Goal: Task Accomplishment & Management: Complete application form

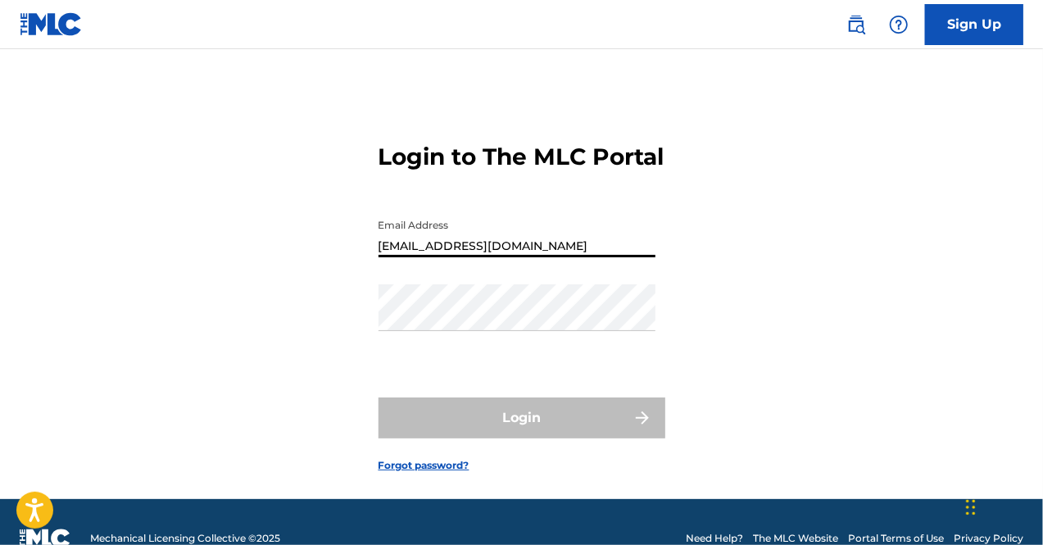
type input "[EMAIL_ADDRESS][DOMAIN_NAME]"
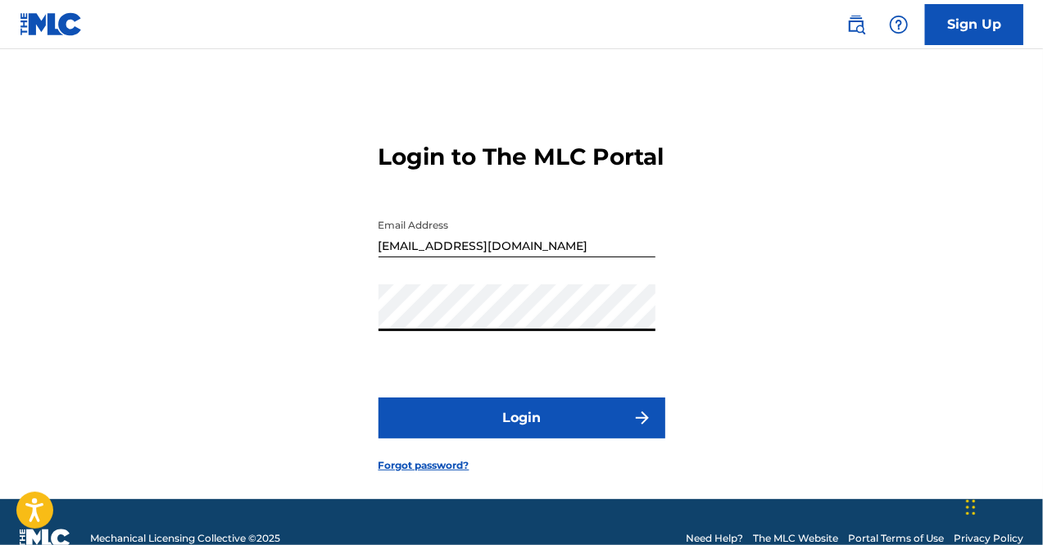
click at [521, 438] on button "Login" at bounding box center [522, 418] width 287 height 41
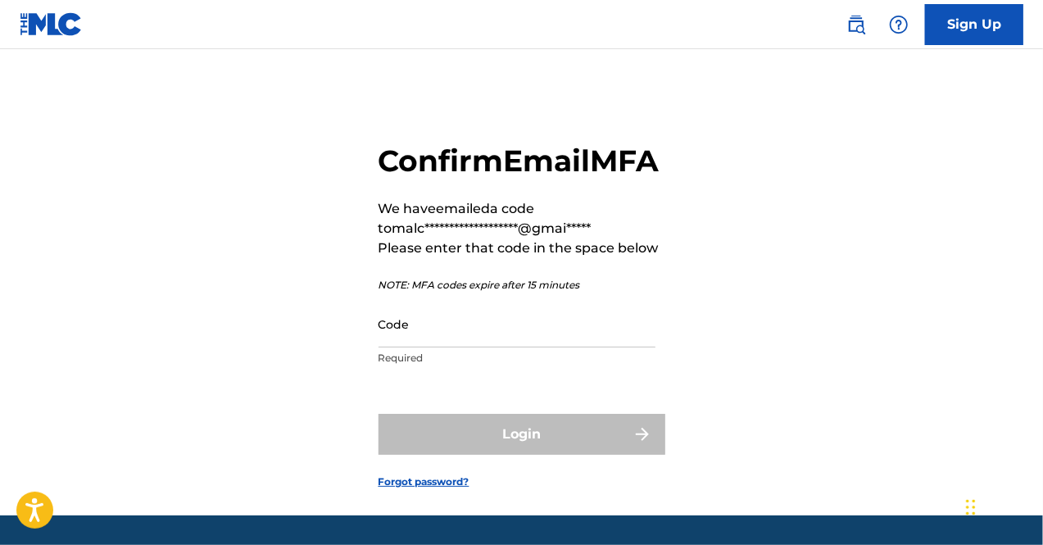
click at [447, 348] on input "Code" at bounding box center [517, 324] width 277 height 47
click at [435, 348] on input "Code" at bounding box center [517, 324] width 277 height 47
paste input "819929"
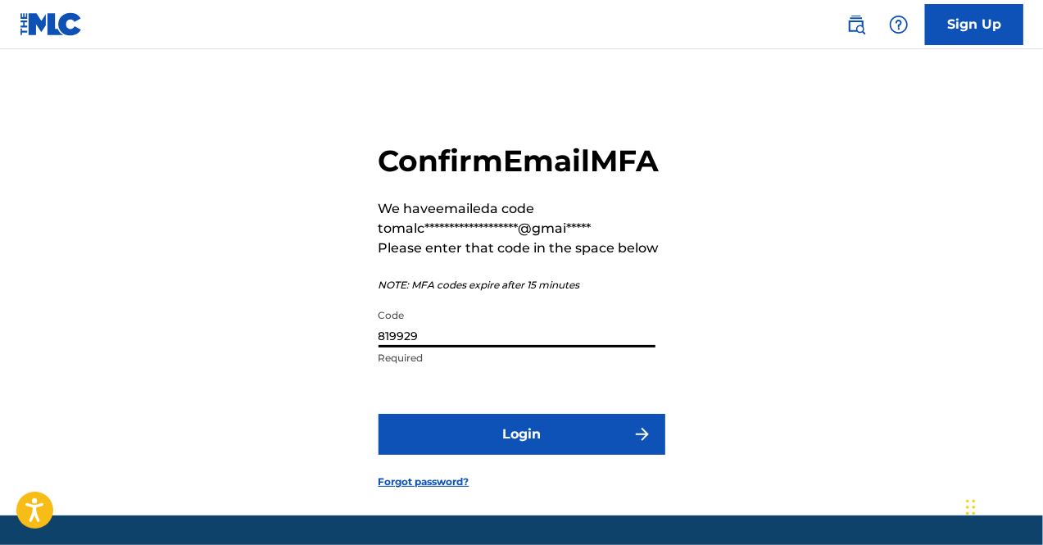
type input "819929"
click at [510, 455] on button "Login" at bounding box center [522, 434] width 287 height 41
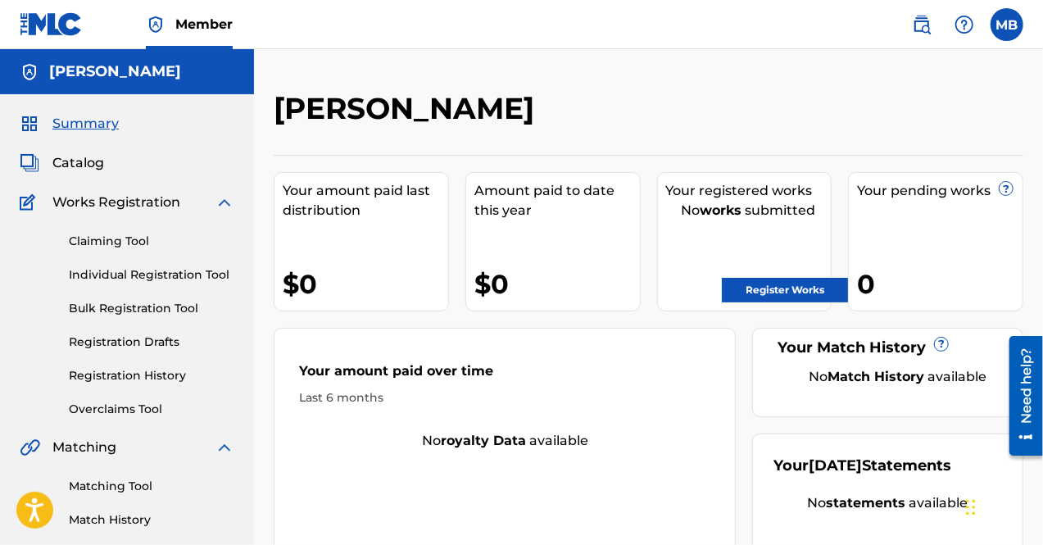
click at [75, 165] on span "Catalog" at bounding box center [78, 163] width 52 height 20
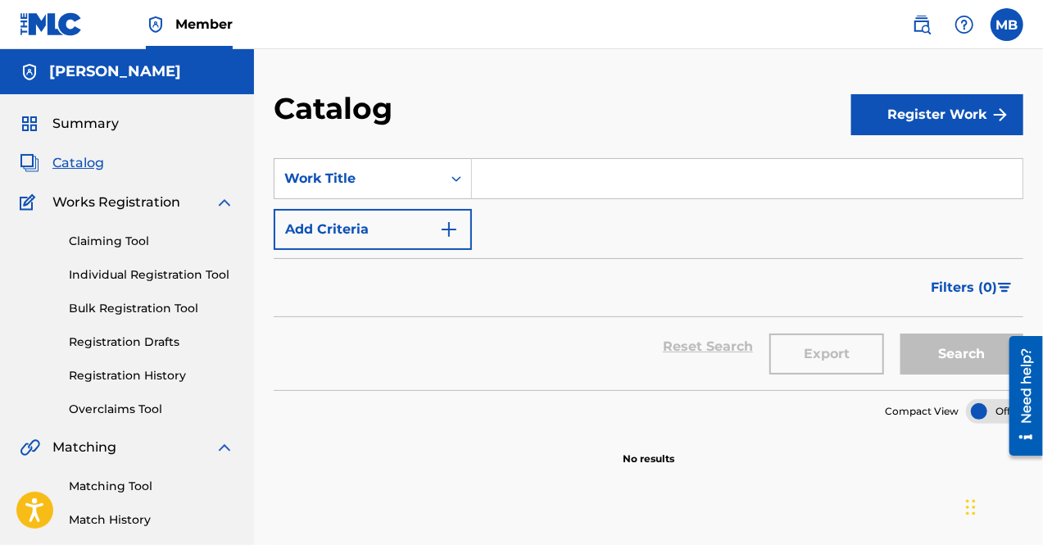
click at [1004, 32] on label at bounding box center [1007, 24] width 33 height 33
click at [1007, 25] on input "MB [PERSON_NAME] [EMAIL_ADDRESS][DOMAIN_NAME] Notification Preferences Profile …" at bounding box center [1007, 25] width 0 height 0
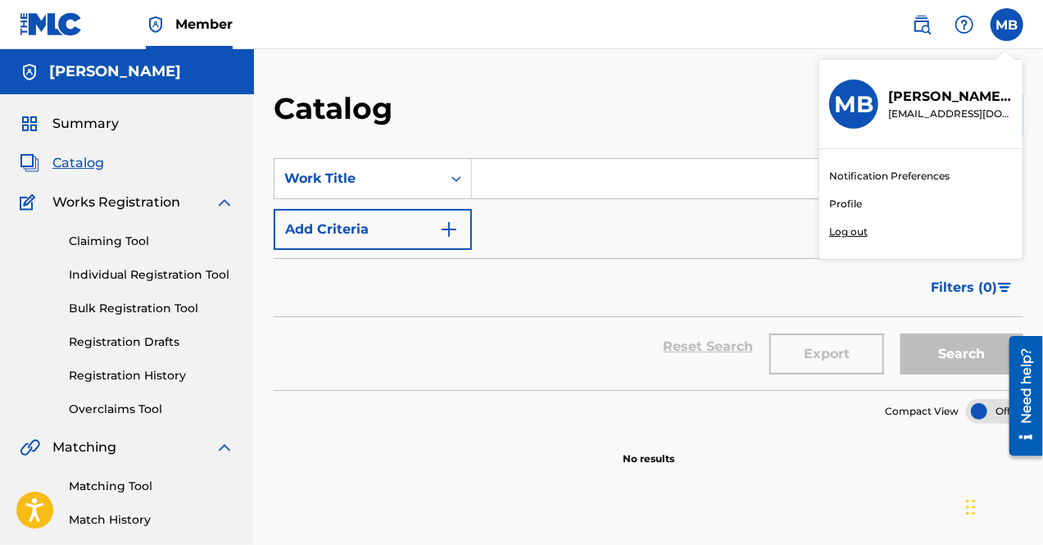
click at [856, 202] on link "Profile" at bounding box center [845, 204] width 33 height 15
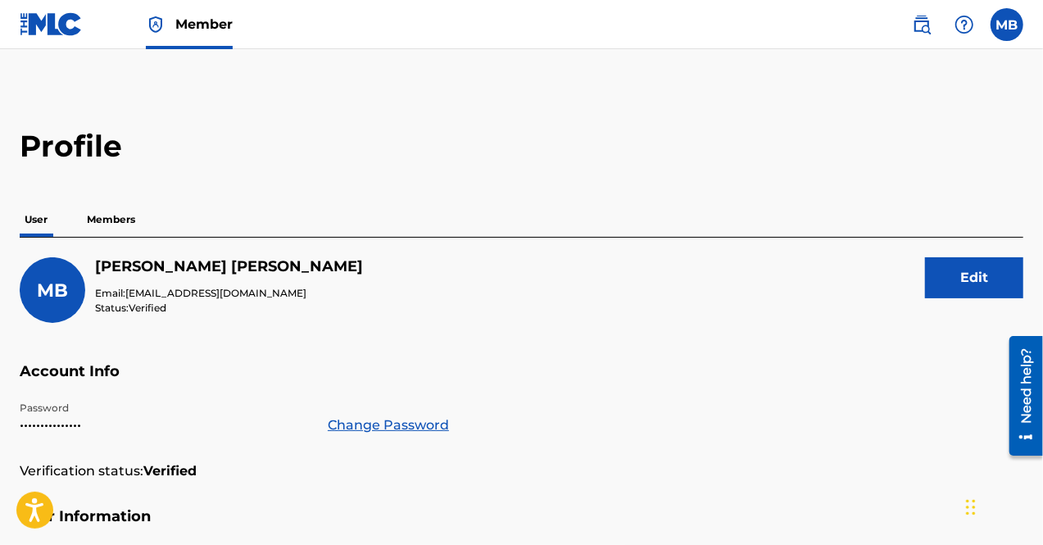
click at [920, 25] on img at bounding box center [922, 25] width 20 height 20
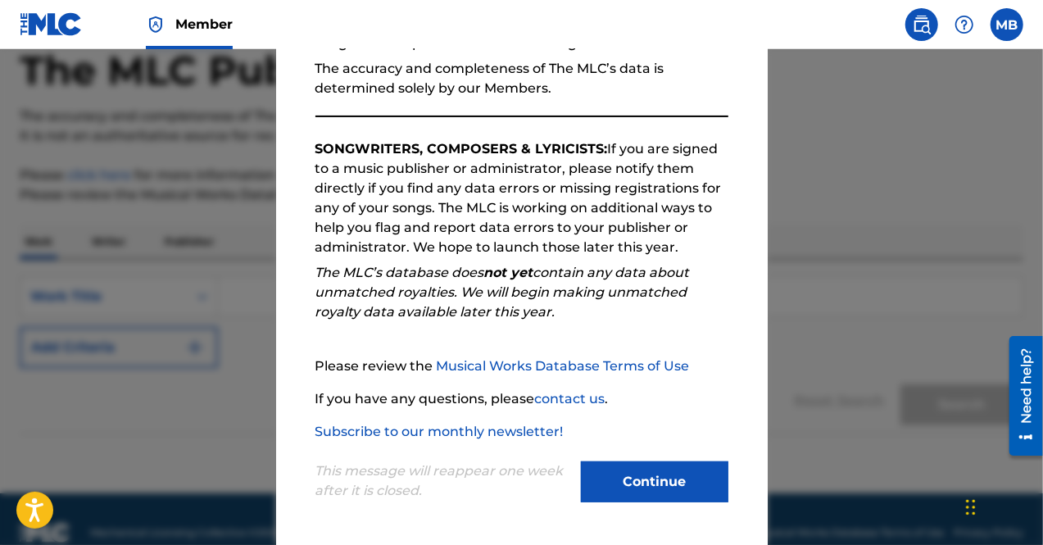
scroll to position [115, 0]
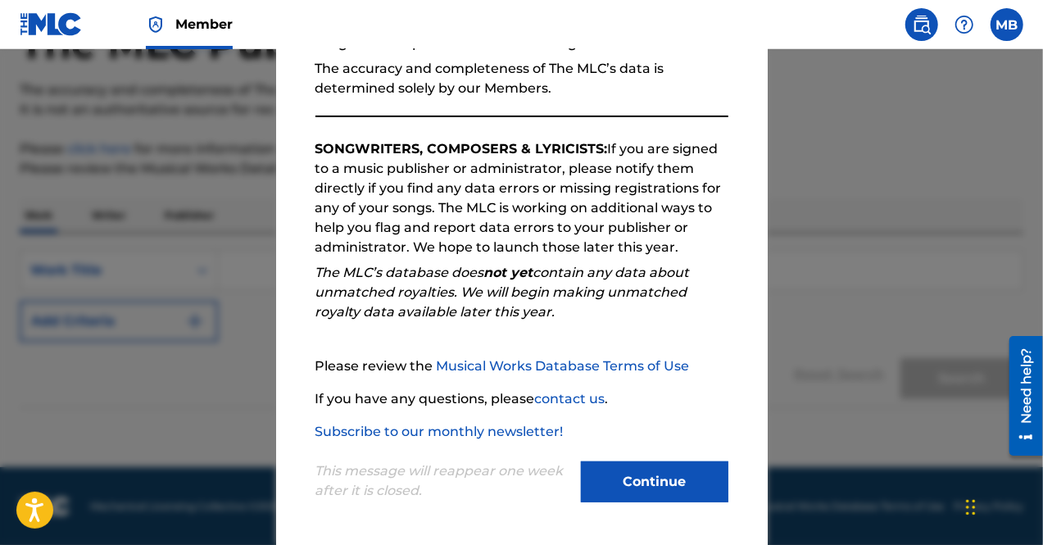
click at [621, 488] on button "Continue" at bounding box center [655, 481] width 148 height 41
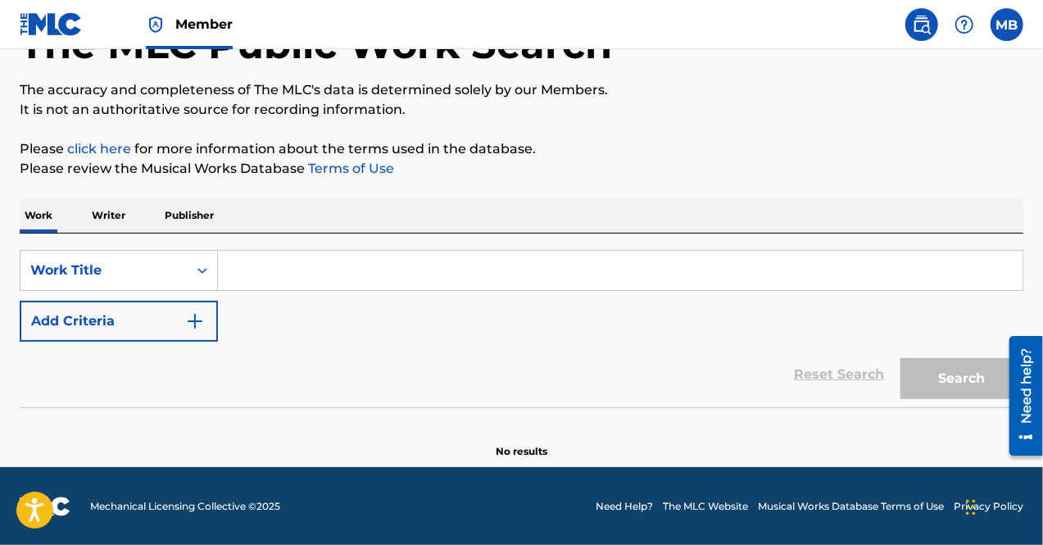
scroll to position [0, 0]
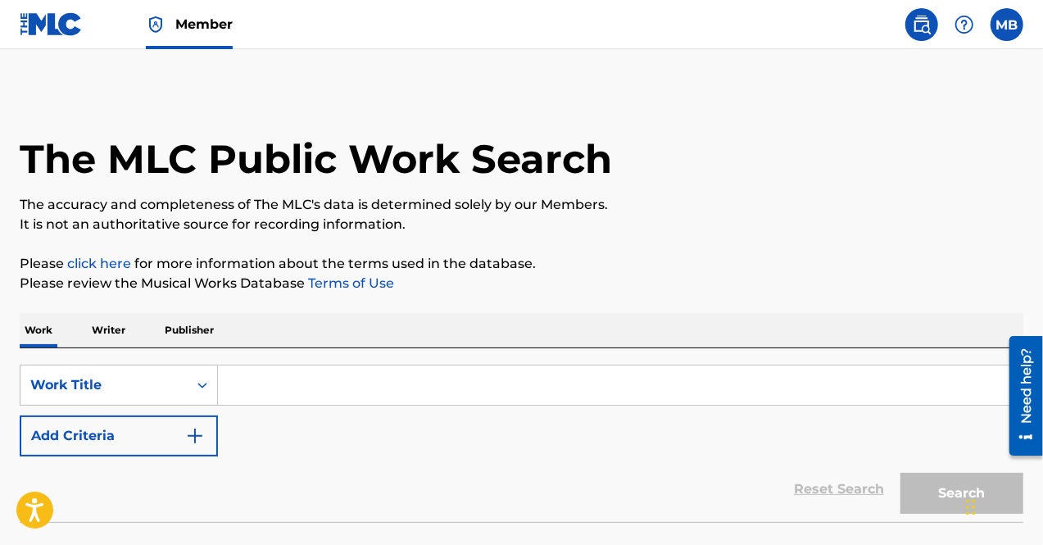
click at [195, 20] on span "Member" at bounding box center [203, 24] width 57 height 19
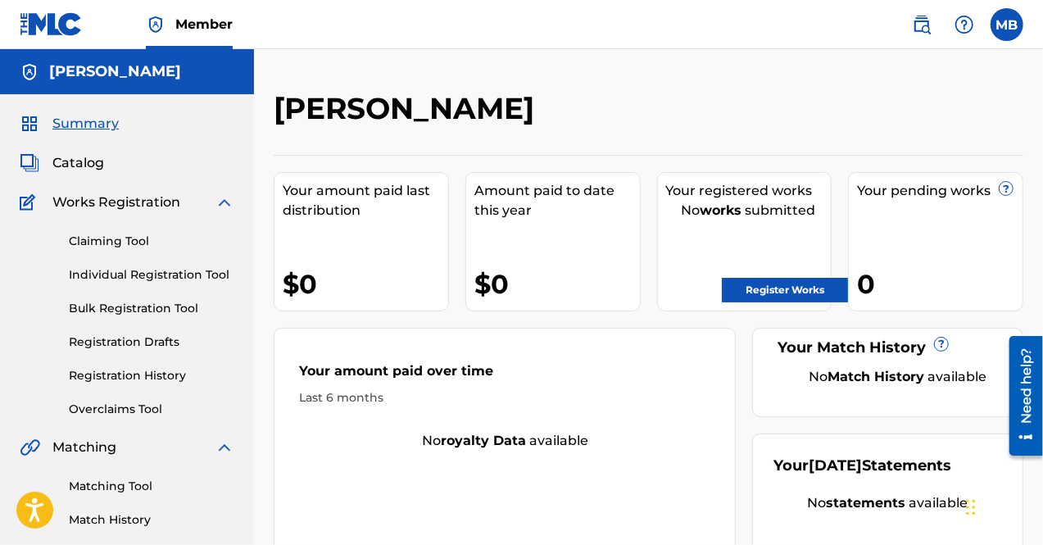
click at [99, 129] on span "Summary" at bounding box center [85, 124] width 66 height 20
click at [93, 209] on span "Works Registration" at bounding box center [116, 203] width 128 height 20
click at [87, 166] on span "Catalog" at bounding box center [78, 163] width 52 height 20
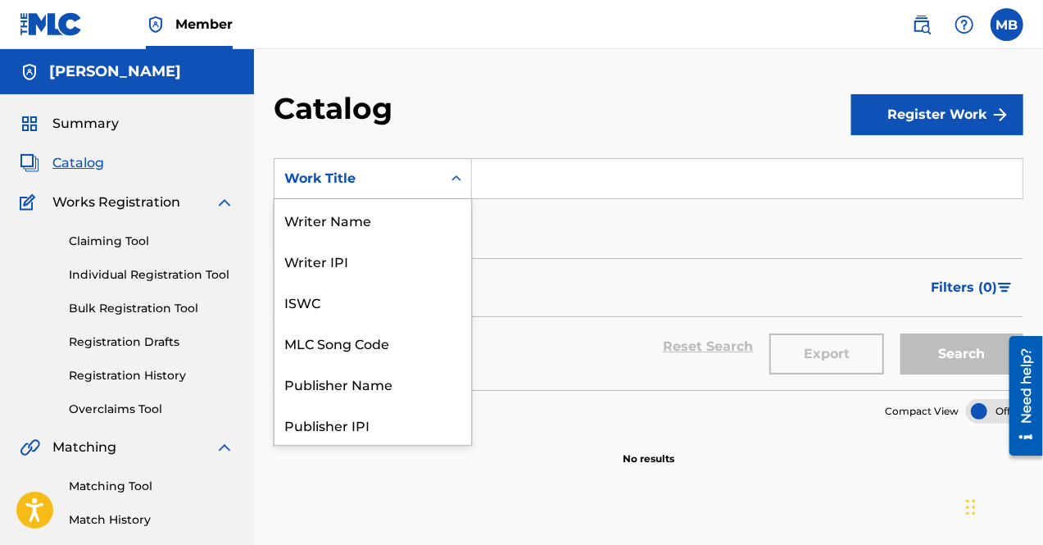
click at [357, 184] on div "Work Title" at bounding box center [358, 179] width 148 height 20
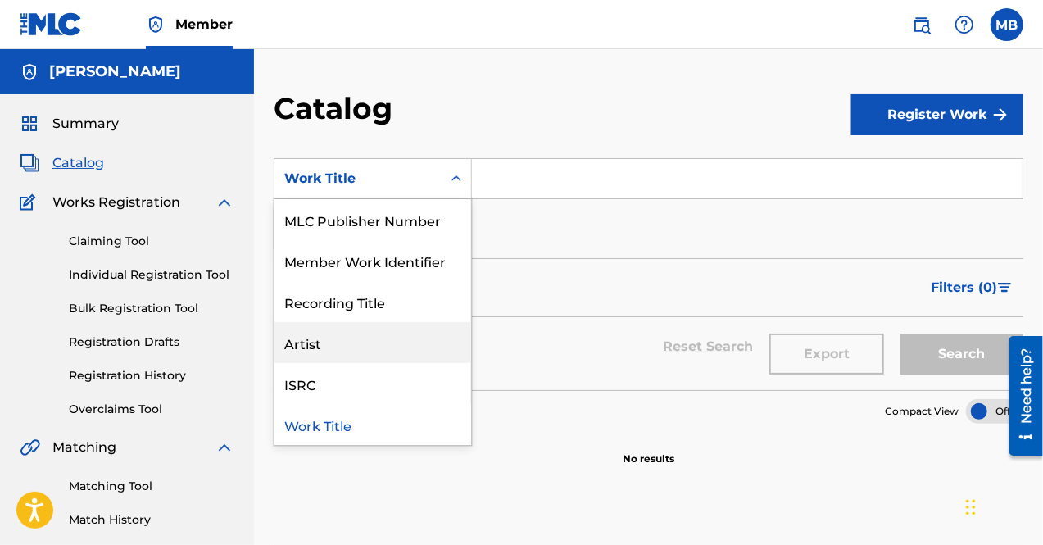
click at [349, 334] on div "Artist" at bounding box center [373, 342] width 197 height 41
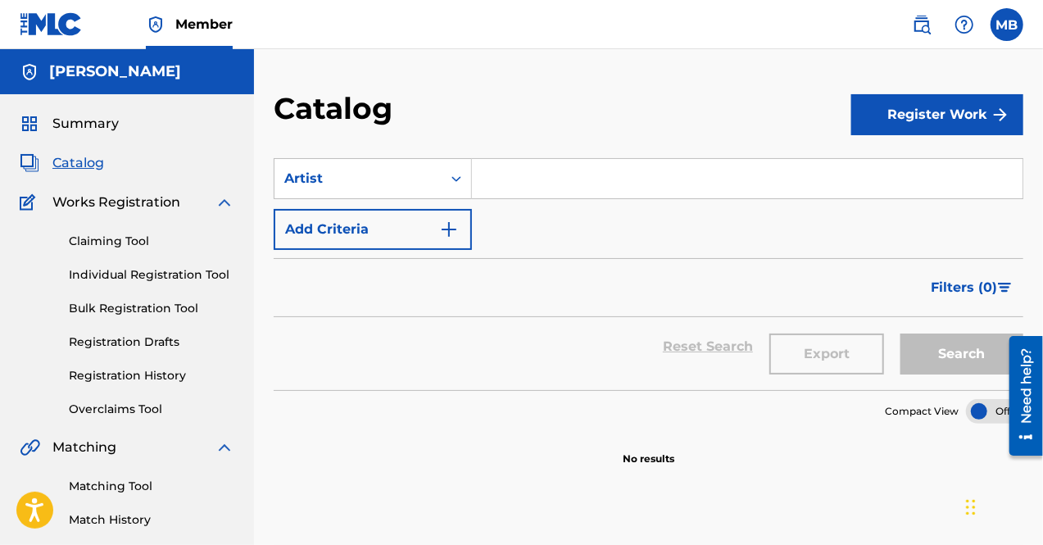
click at [456, 237] on img "Search Form" at bounding box center [449, 230] width 20 height 20
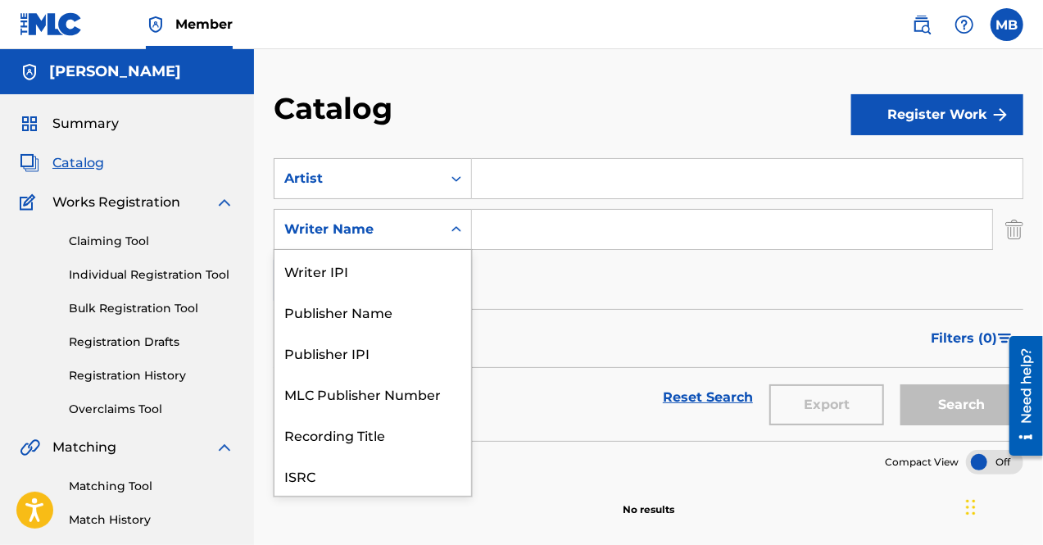
click at [452, 239] on div "Search Form" at bounding box center [457, 230] width 30 height 30
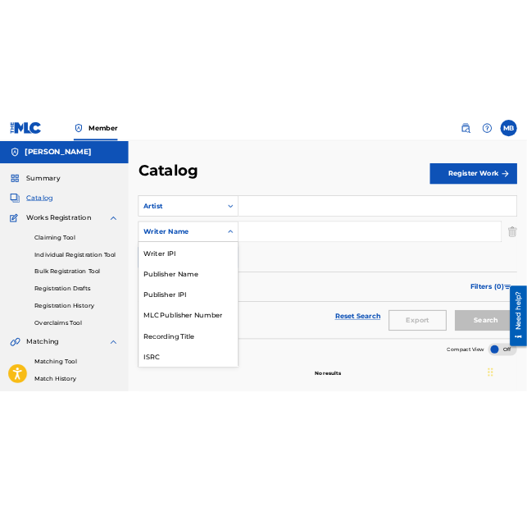
scroll to position [41, 0]
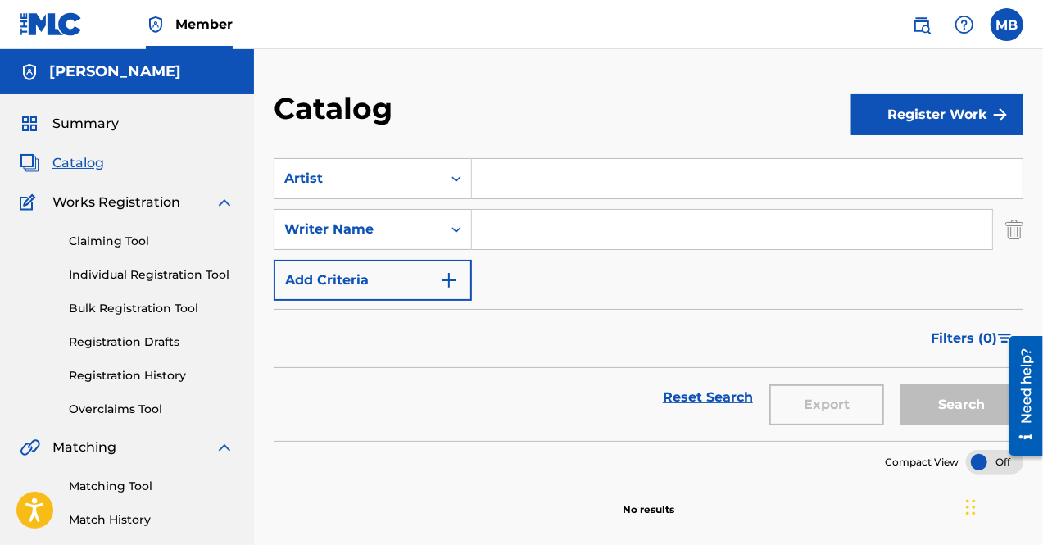
click at [551, 189] on input "Search Form" at bounding box center [747, 178] width 551 height 39
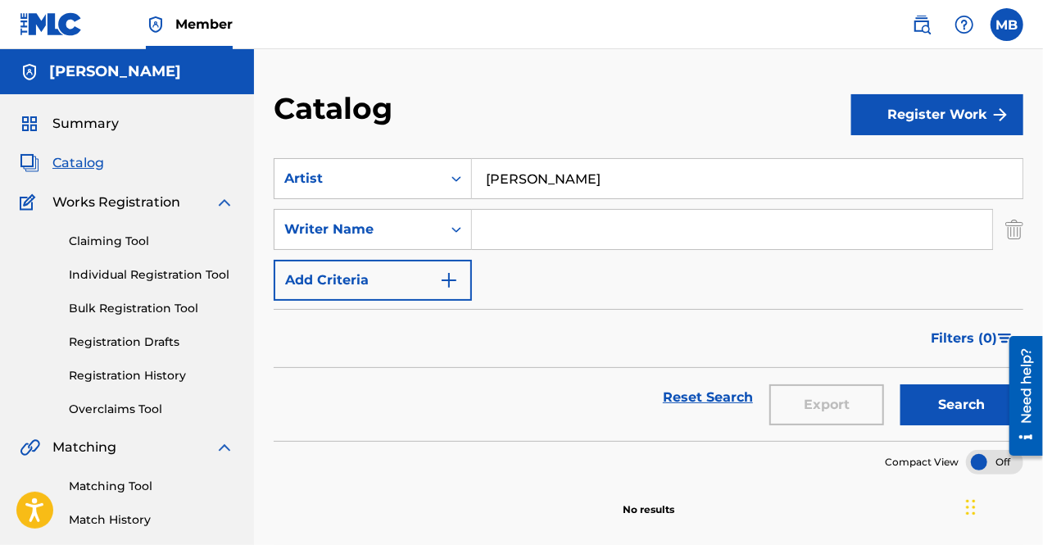
type input "[PERSON_NAME]"
click at [552, 219] on input "Search Form" at bounding box center [732, 229] width 520 height 39
type input "[PERSON_NAME]"
click at [452, 281] on img "Search Form" at bounding box center [449, 280] width 20 height 20
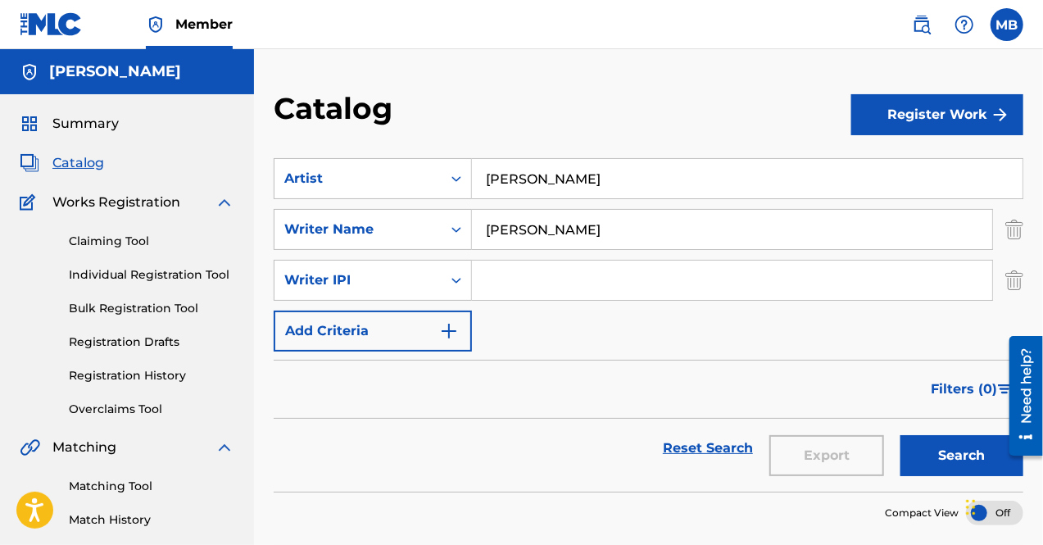
click at [507, 283] on input "Search Form" at bounding box center [732, 280] width 520 height 39
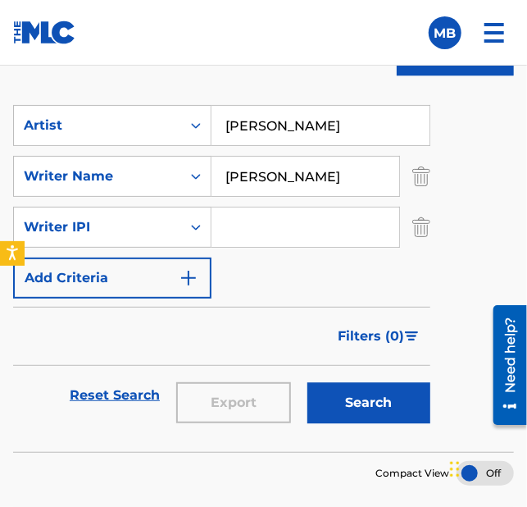
scroll to position [965, 0]
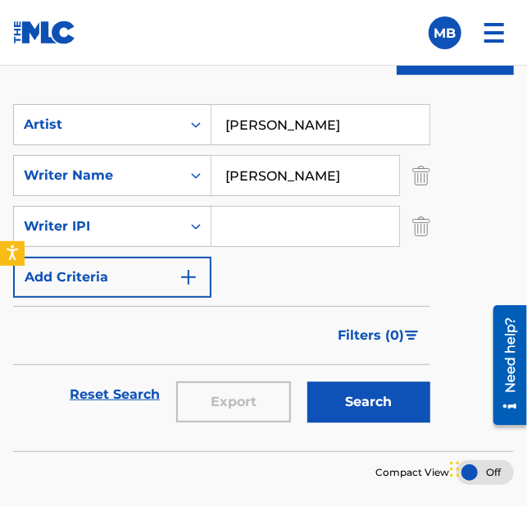
click at [341, 219] on input "Search Form" at bounding box center [305, 226] width 188 height 39
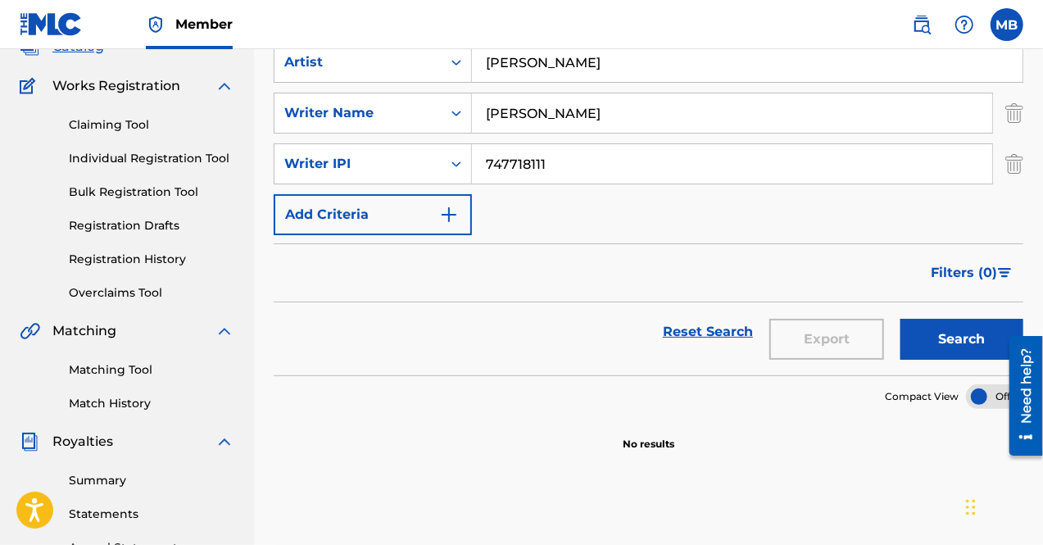
scroll to position [0, 0]
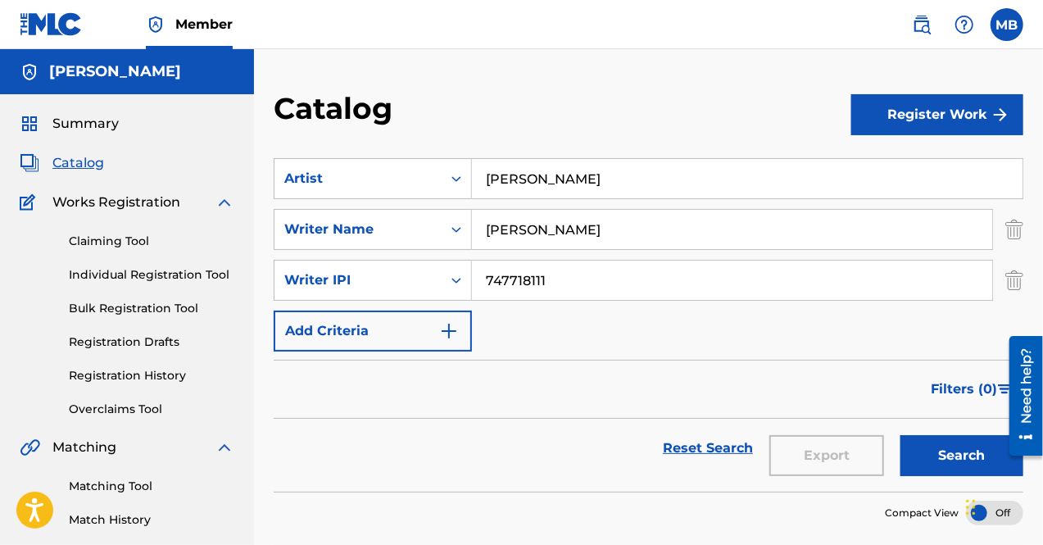
type input "747718111"
click at [454, 329] on img "Search Form" at bounding box center [449, 331] width 20 height 20
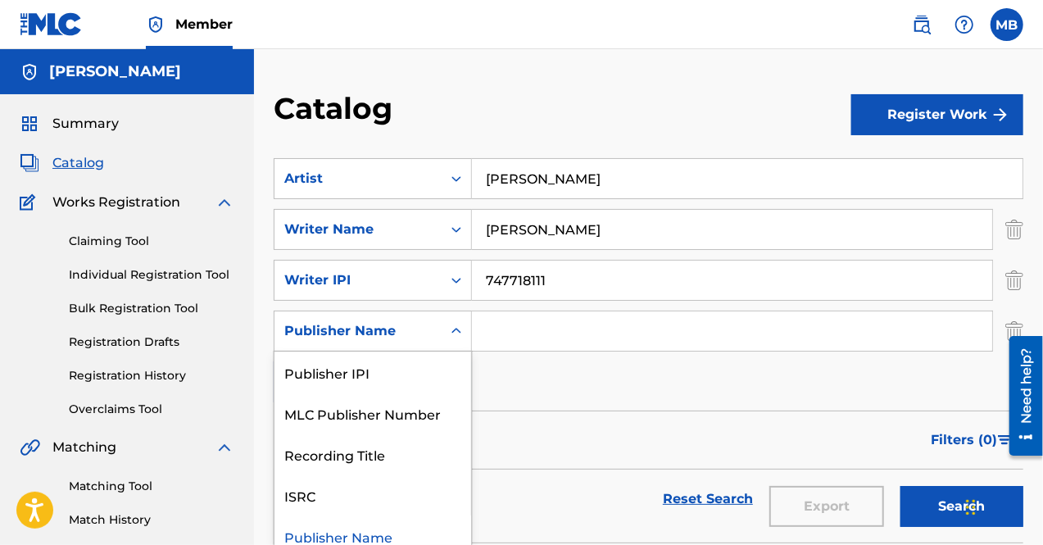
scroll to position [11, 0]
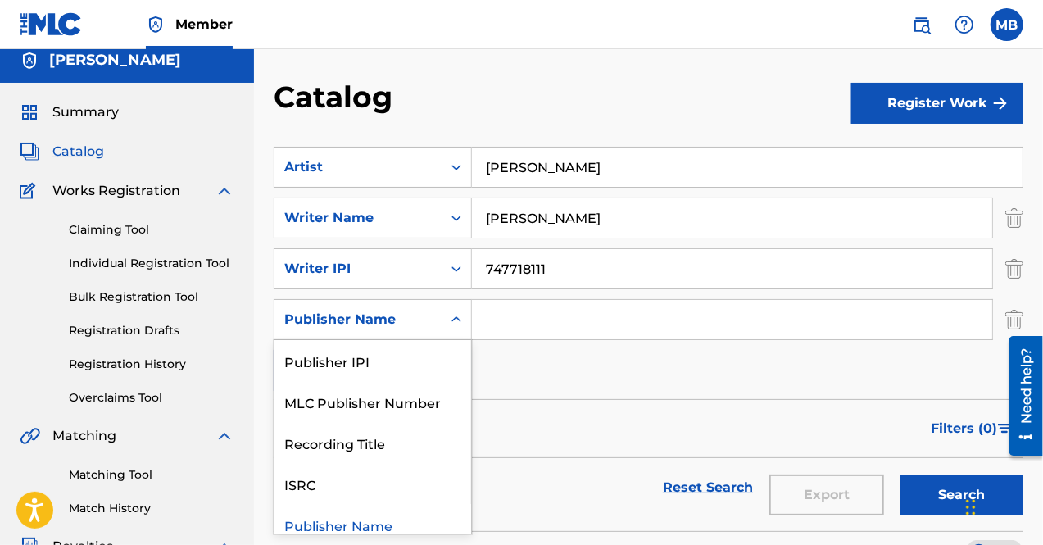
click at [461, 332] on div "Search Form" at bounding box center [457, 320] width 30 height 30
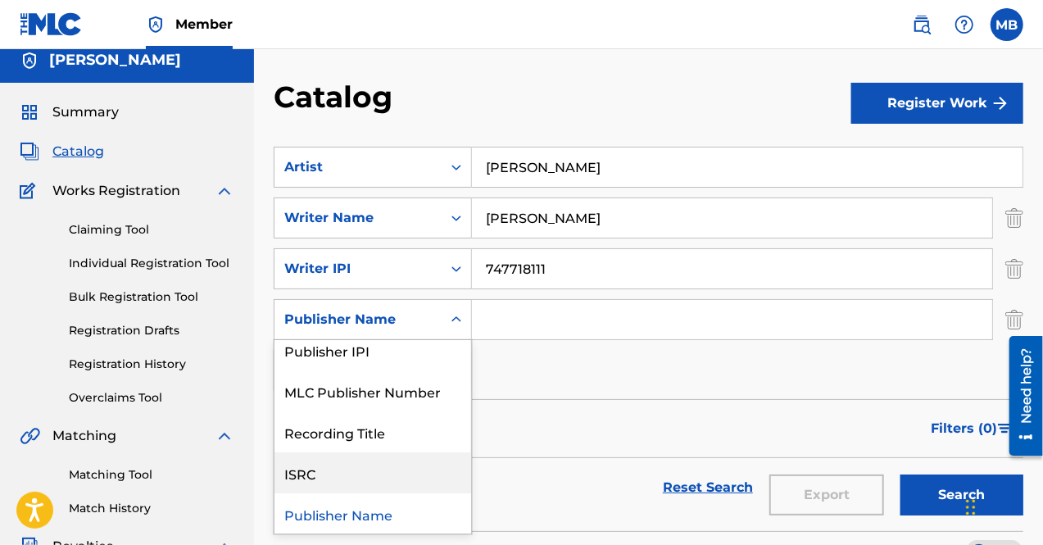
click at [405, 473] on div "ISRC" at bounding box center [373, 472] width 197 height 41
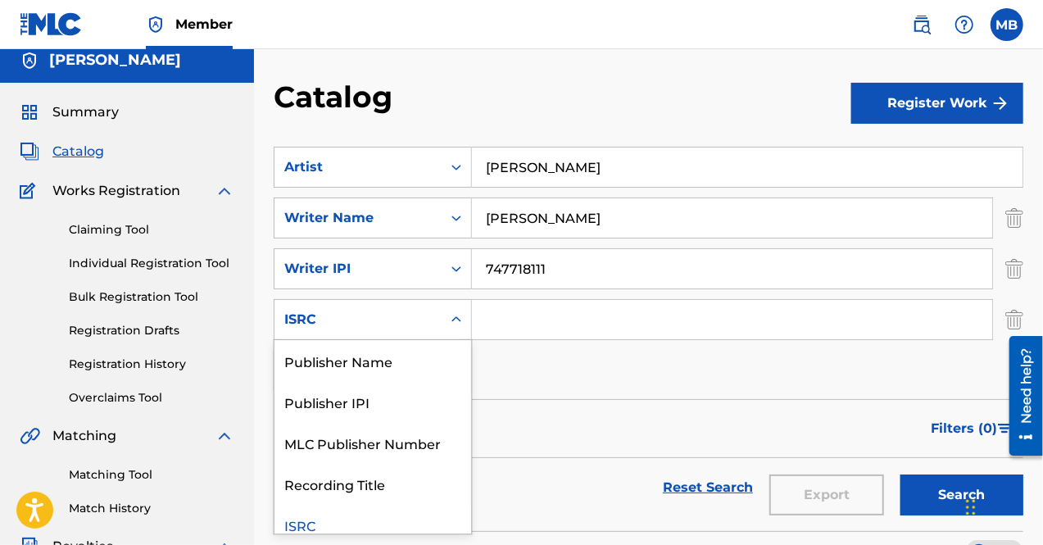
click at [459, 319] on icon "Search Form" at bounding box center [457, 319] width 10 height 6
click at [429, 360] on div "Publisher Name" at bounding box center [373, 360] width 197 height 41
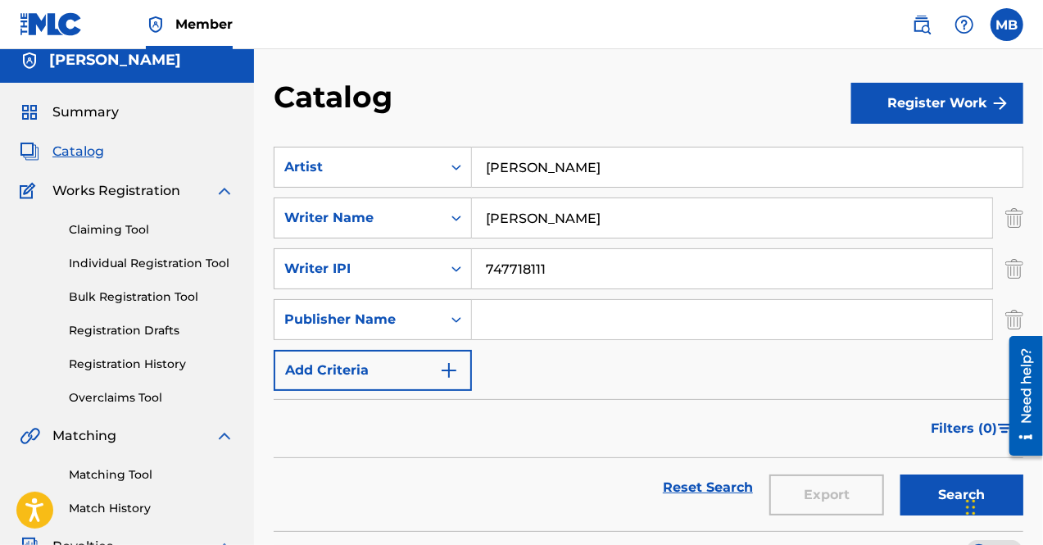
click at [523, 320] on input "Search Form" at bounding box center [732, 319] width 520 height 39
drag, startPoint x: 624, startPoint y: 219, endPoint x: 486, endPoint y: 214, distance: 137.8
click at [486, 214] on input "[PERSON_NAME]" at bounding box center [732, 217] width 520 height 39
click at [553, 309] on input "Search Form" at bounding box center [732, 319] width 520 height 39
paste input "[PERSON_NAME]"
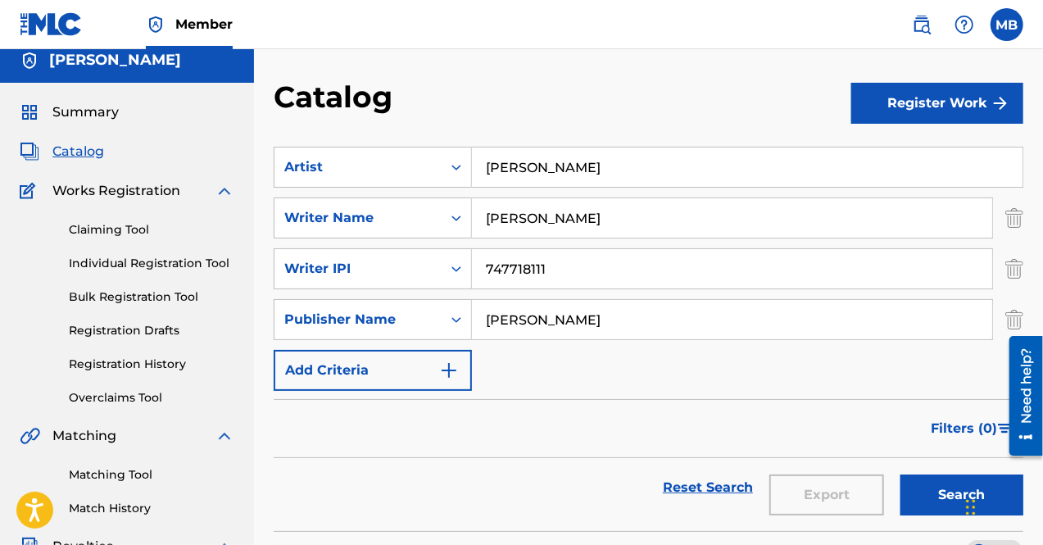
click at [547, 319] on input "[PERSON_NAME]" at bounding box center [732, 319] width 520 height 39
type input "[PERSON_NAME]"
click at [447, 377] on img "Search Form" at bounding box center [449, 371] width 20 height 20
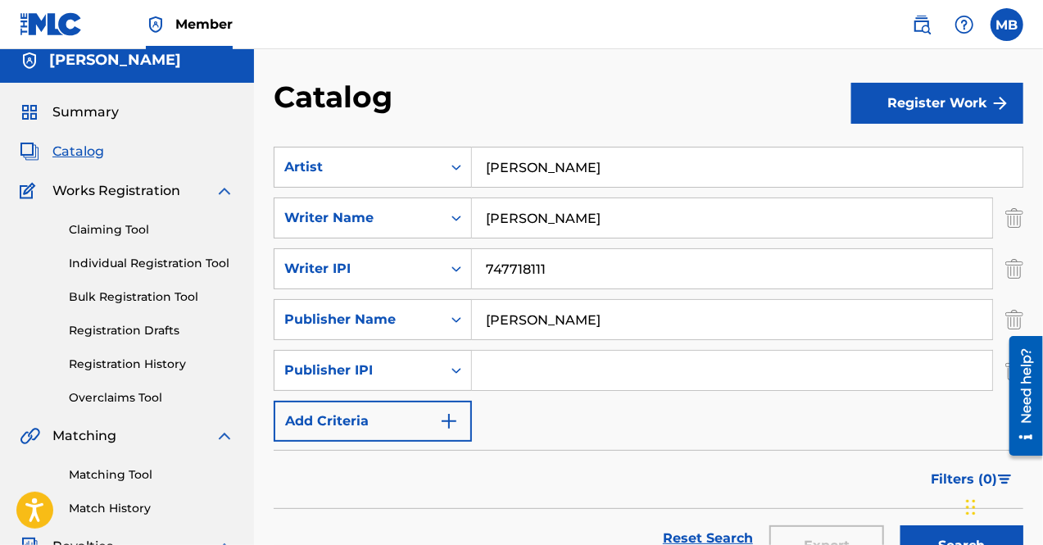
click at [557, 419] on div "SearchWithCriteriac9093186-44fa-4d34-9924-6ff5be767f24 Artist [PERSON_NAME] Sea…" at bounding box center [649, 294] width 750 height 295
click at [564, 366] on input "Search Form" at bounding box center [732, 370] width 520 height 39
paste input "393586708"
type input "393586708"
click at [442, 421] on img "Search Form" at bounding box center [449, 421] width 20 height 20
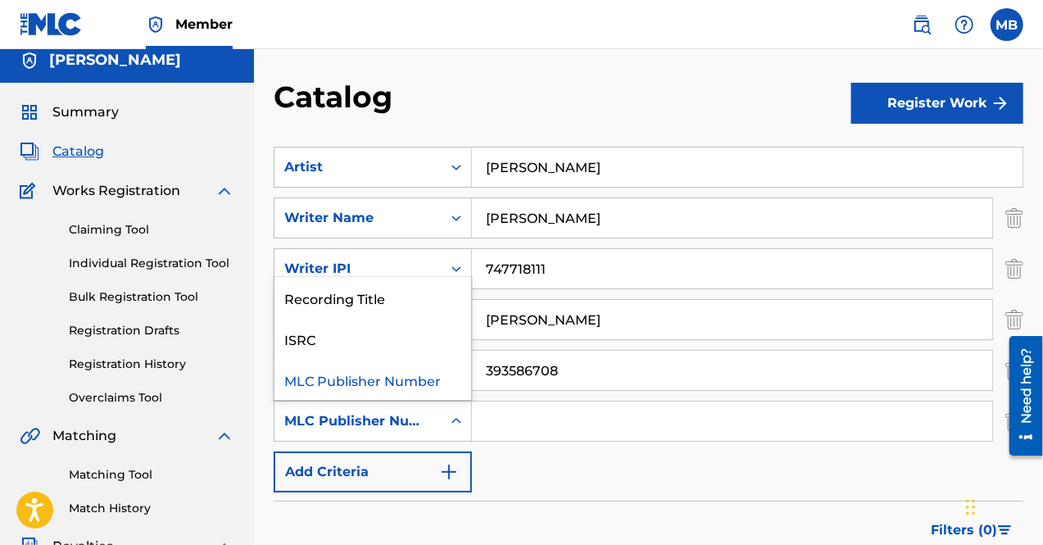
click at [457, 429] on icon "Search Form" at bounding box center [456, 421] width 16 height 16
click at [361, 299] on div "Recording Title" at bounding box center [373, 297] width 197 height 41
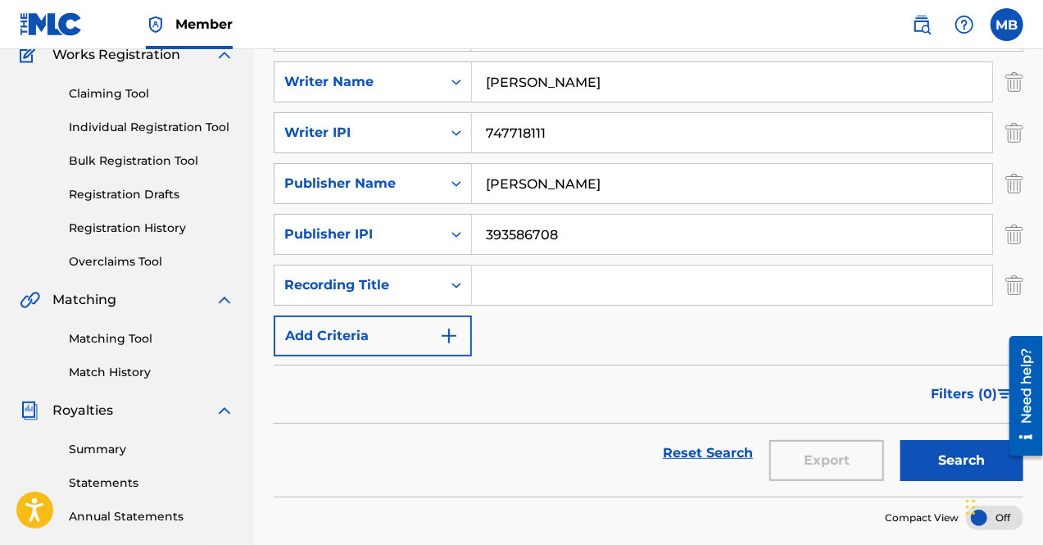
scroll to position [157, 0]
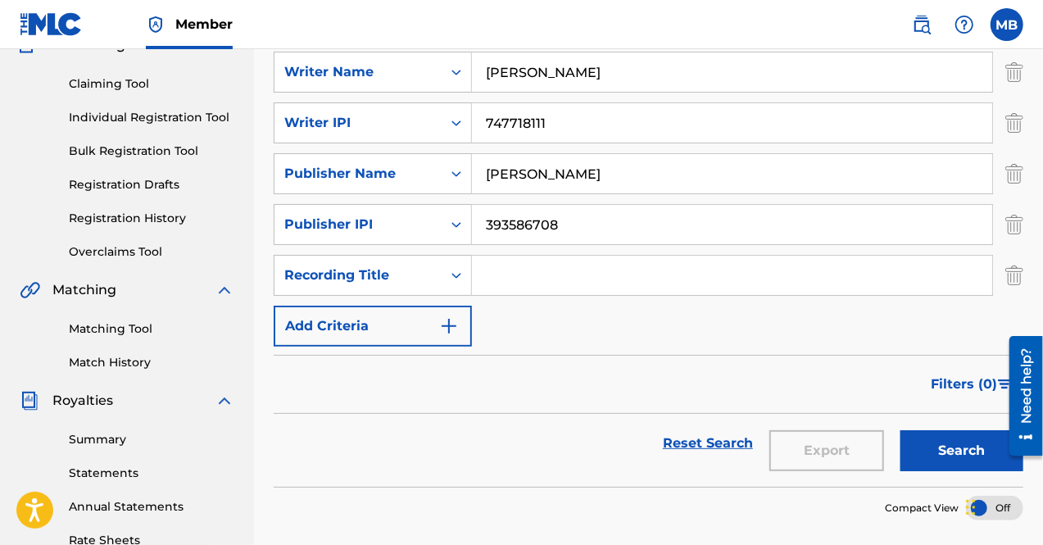
click at [460, 335] on button "Add Criteria" at bounding box center [373, 326] width 198 height 41
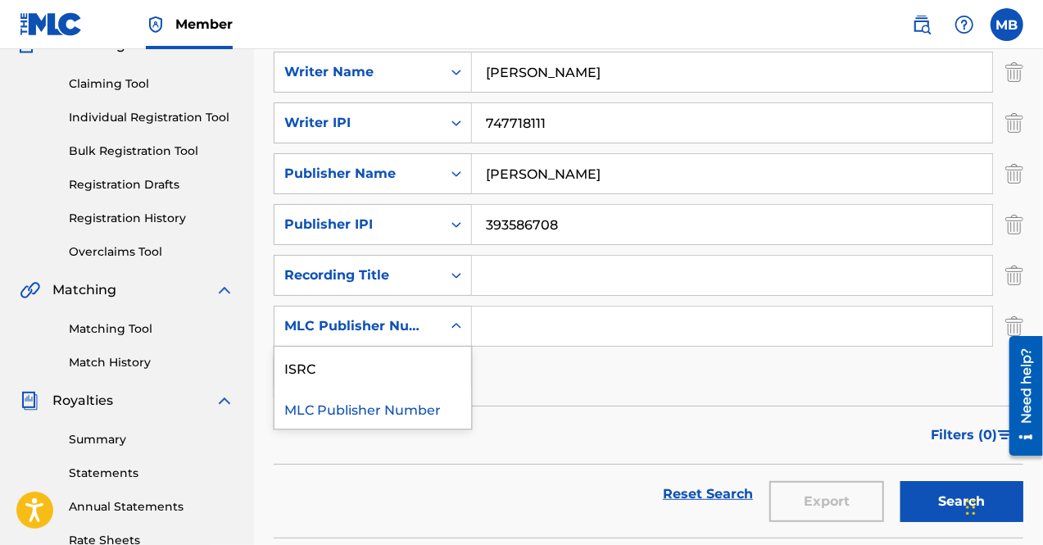
click at [451, 330] on icon "Search Form" at bounding box center [456, 326] width 16 height 16
click at [438, 375] on div "ISRC" at bounding box center [373, 367] width 197 height 41
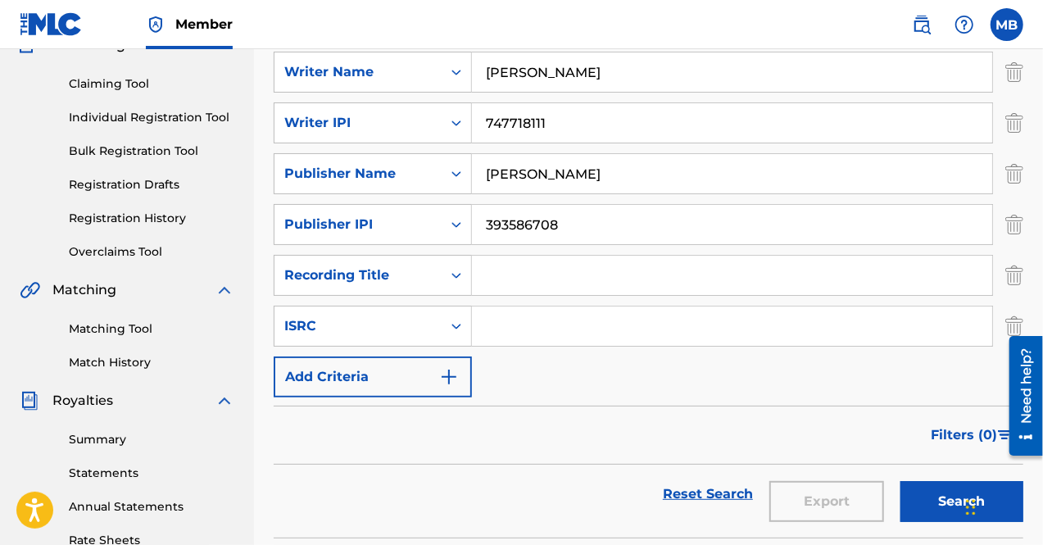
click at [456, 377] on img "Search Form" at bounding box center [449, 377] width 20 height 20
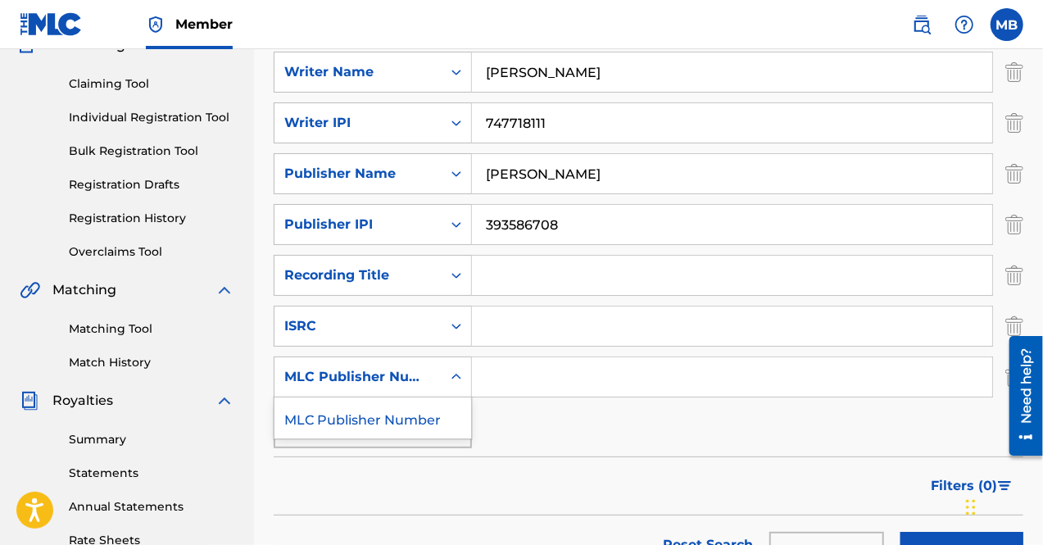
click at [449, 383] on icon "Search Form" at bounding box center [456, 377] width 16 height 16
click at [518, 278] on input "Search Form" at bounding box center [732, 275] width 520 height 39
click at [510, 283] on input "Search Form" at bounding box center [732, 275] width 520 height 39
paste input "1 MORE TIME"
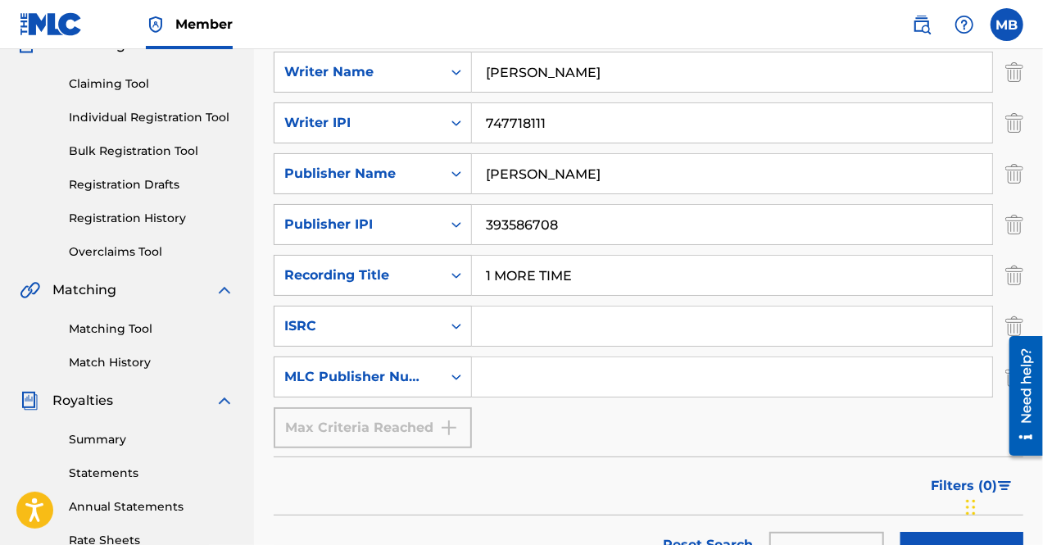
type input "1 MORE TIME"
click at [531, 330] on input "Search Form" at bounding box center [732, 326] width 520 height 39
paste input "TCAGR2229969"
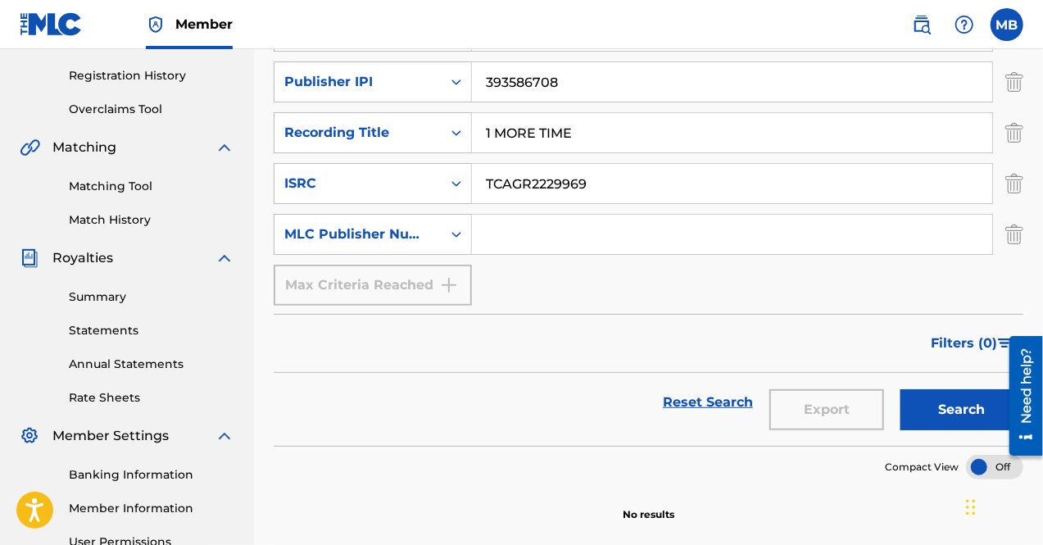
scroll to position [300, 0]
type input "TCAGR2229969"
click at [461, 233] on icon "Search Form" at bounding box center [456, 234] width 16 height 16
click at [408, 279] on div "MLC Publisher Number" at bounding box center [373, 275] width 197 height 41
click at [459, 230] on icon "Search Form" at bounding box center [456, 234] width 16 height 16
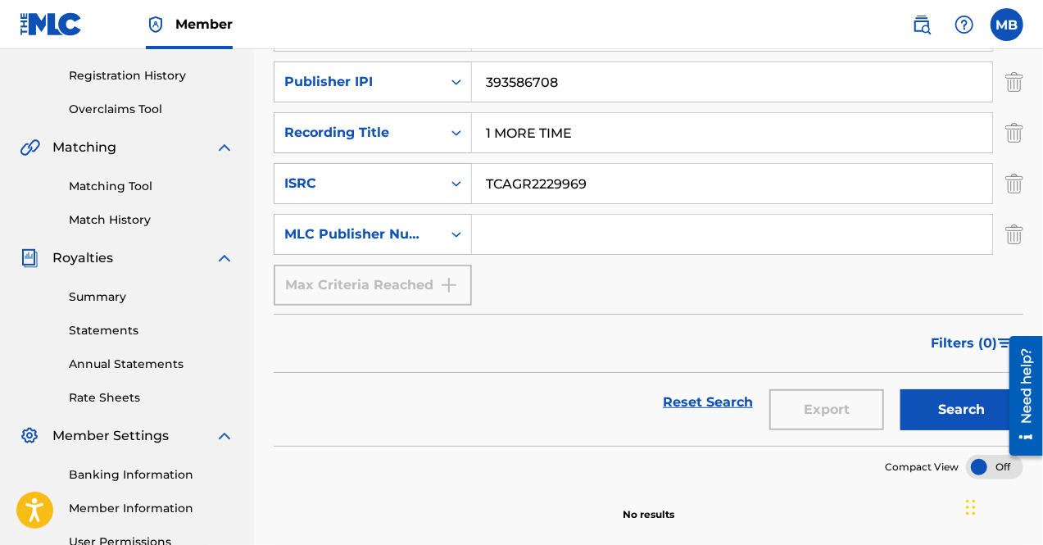
click at [943, 407] on button "Search" at bounding box center [962, 409] width 123 height 41
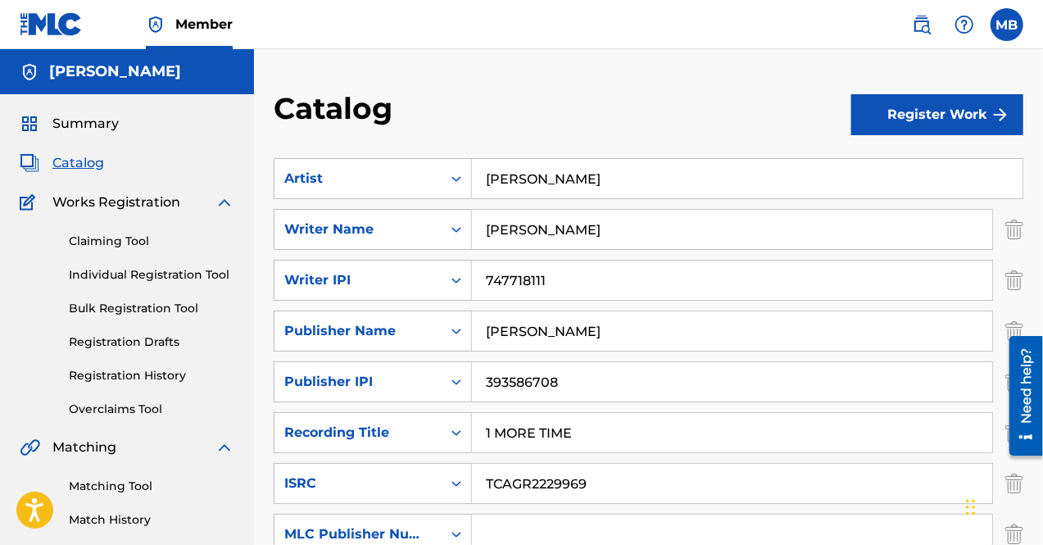
scroll to position [0, 0]
click at [903, 109] on button "Register Work" at bounding box center [938, 114] width 172 height 41
click at [916, 164] on link "Individual" at bounding box center [938, 167] width 172 height 39
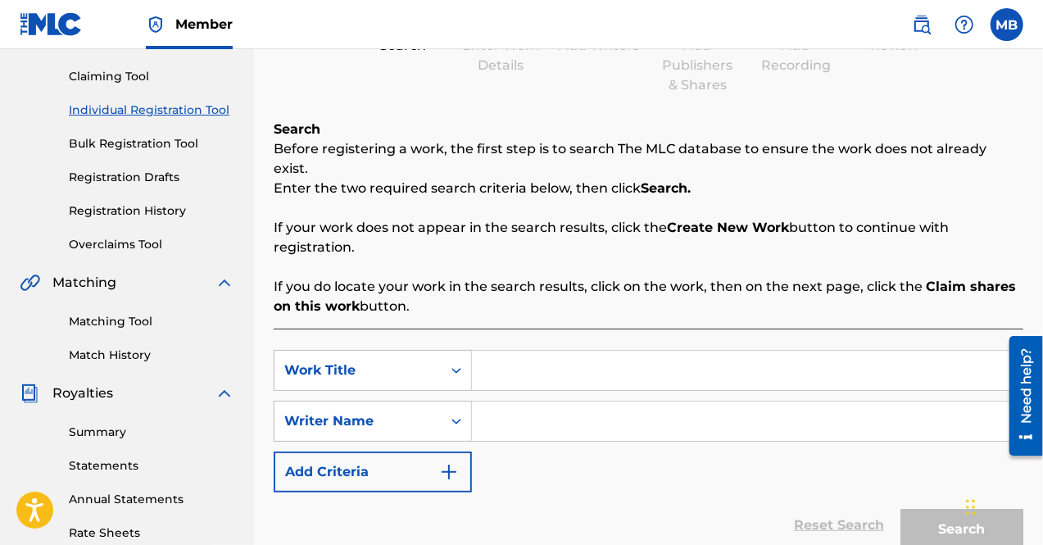
scroll to position [163, 0]
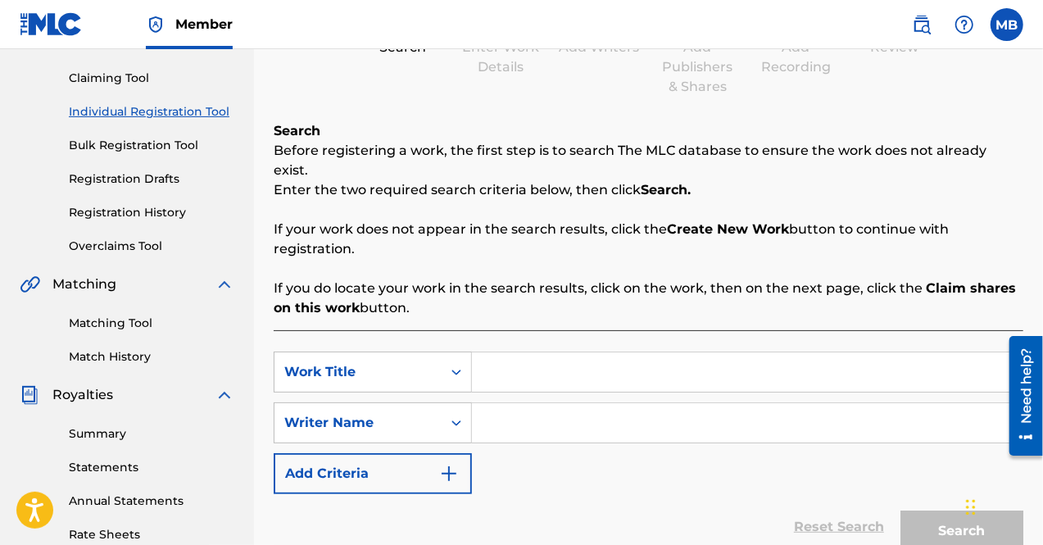
click at [477, 352] on input "Search Form" at bounding box center [747, 371] width 551 height 39
type input "1 More Time"
click at [517, 403] on input "Search Form" at bounding box center [747, 422] width 551 height 39
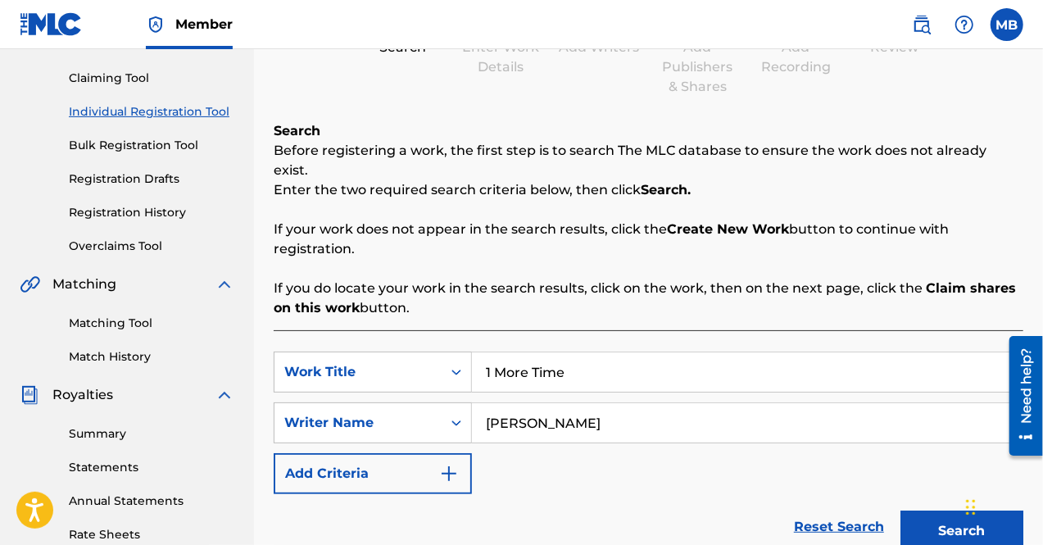
type input "[PERSON_NAME]"
click at [443, 466] on button "Add Criteria" at bounding box center [373, 473] width 198 height 41
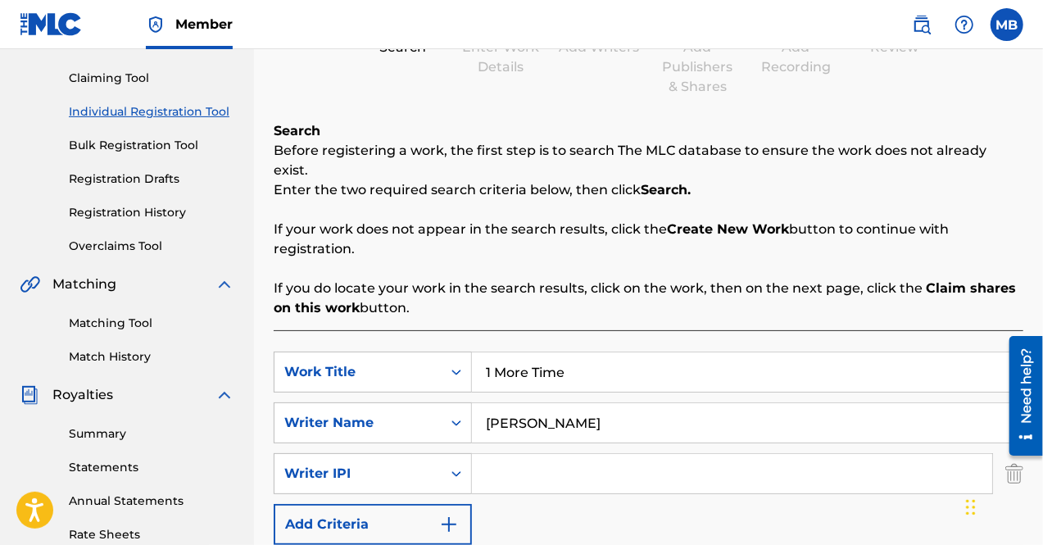
click at [538, 469] on input "Search Form" at bounding box center [732, 473] width 520 height 39
paste input "747718111"
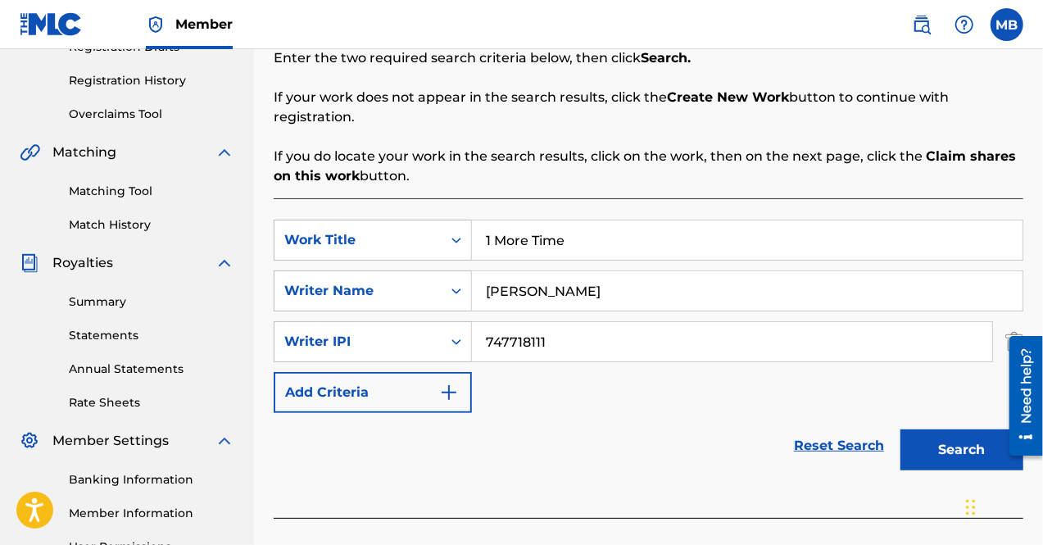
scroll to position [298, 0]
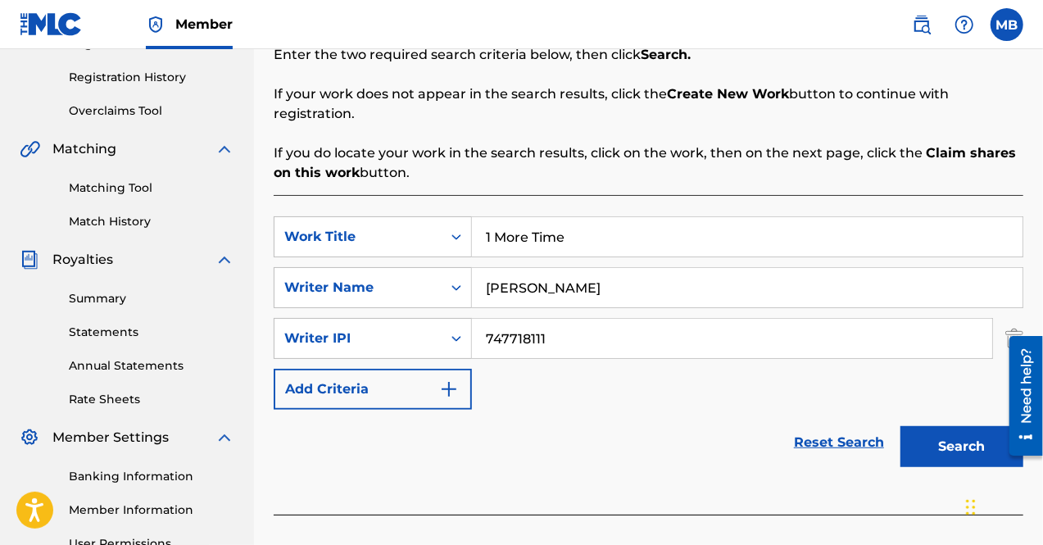
type input "747718111"
click at [447, 379] on img "Search Form" at bounding box center [449, 389] width 20 height 20
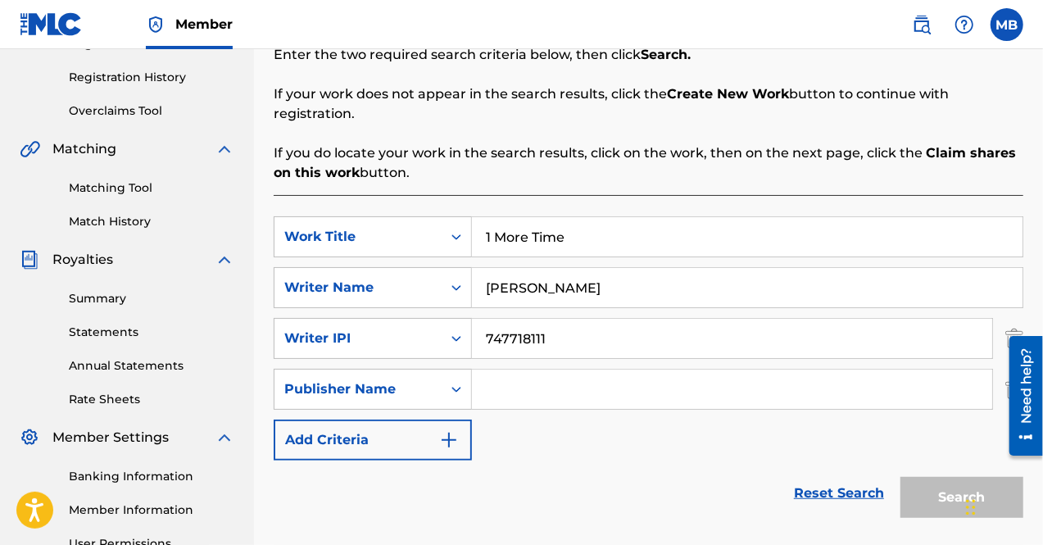
click at [616, 372] on input "Search Form" at bounding box center [732, 389] width 520 height 39
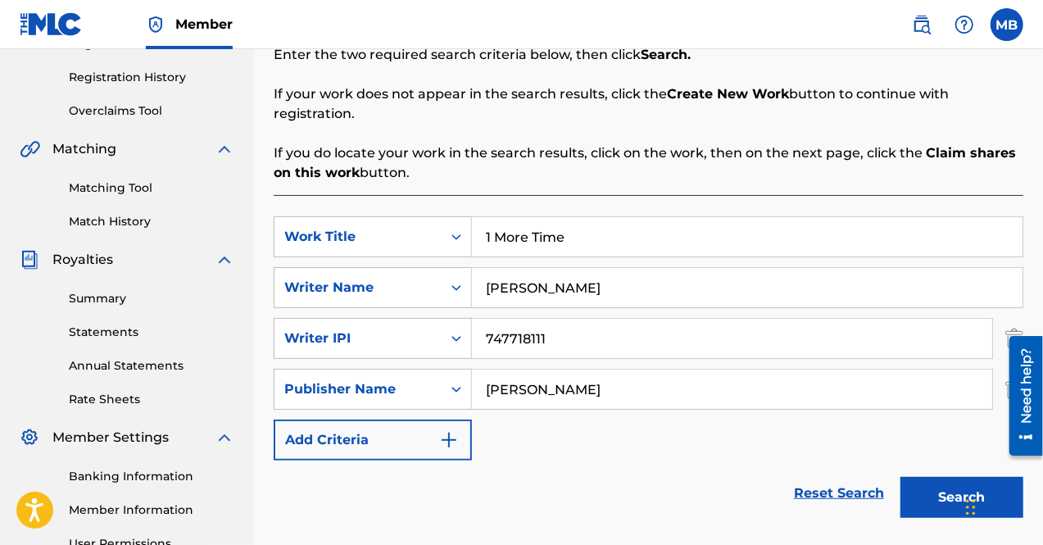
type input "[PERSON_NAME]"
click at [442, 430] on img "Search Form" at bounding box center [449, 440] width 20 height 20
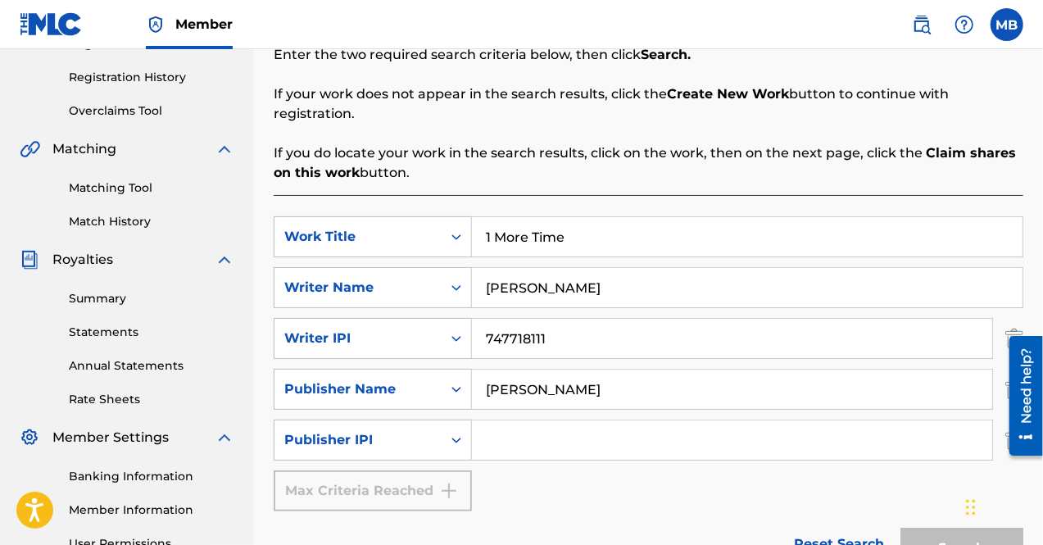
click at [508, 425] on input "Search Form" at bounding box center [732, 439] width 520 height 39
paste input "393586708"
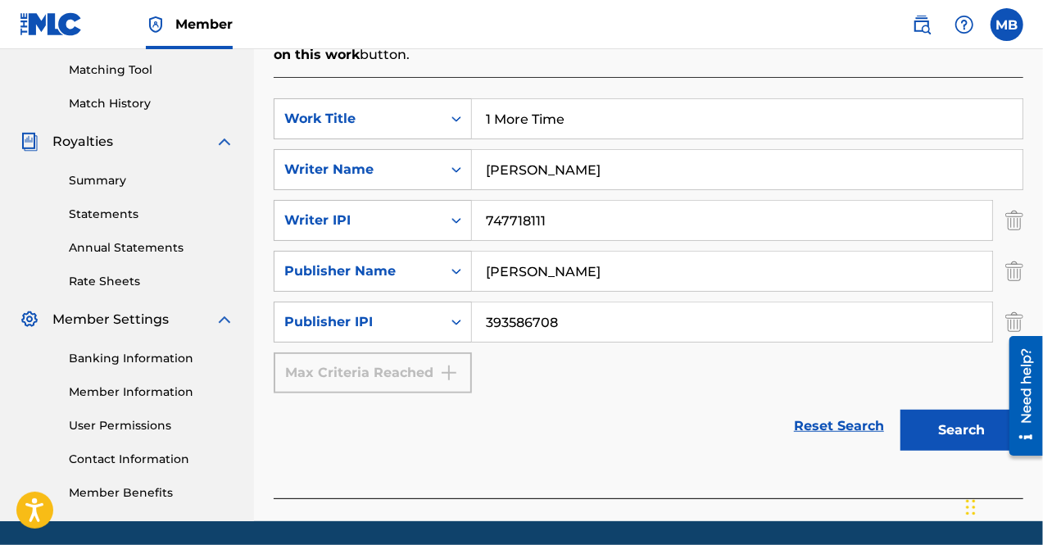
scroll to position [470, 0]
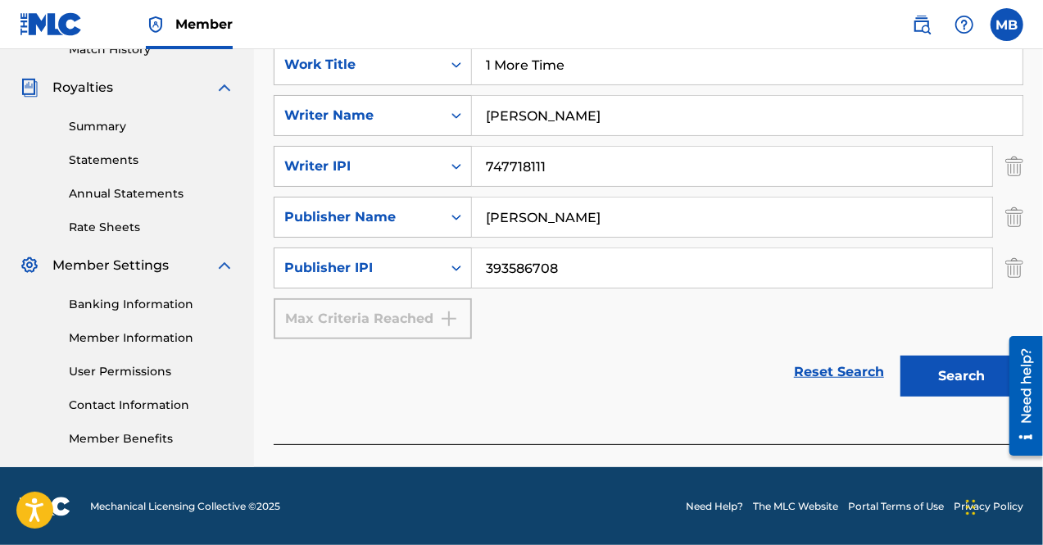
type input "393586708"
click at [920, 360] on button "Search" at bounding box center [962, 376] width 123 height 41
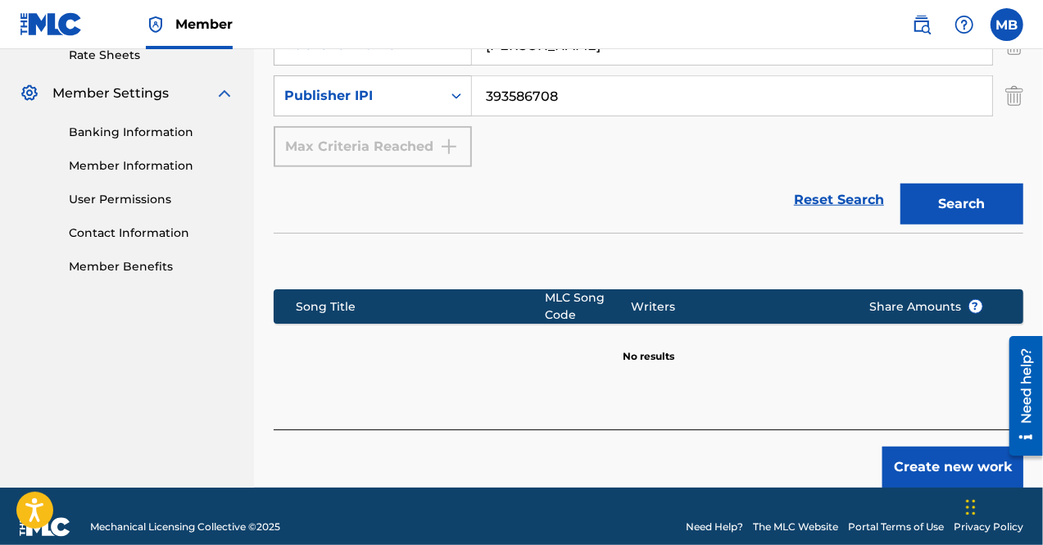
scroll to position [643, 0]
click at [925, 447] on button "Create new work" at bounding box center [953, 467] width 141 height 41
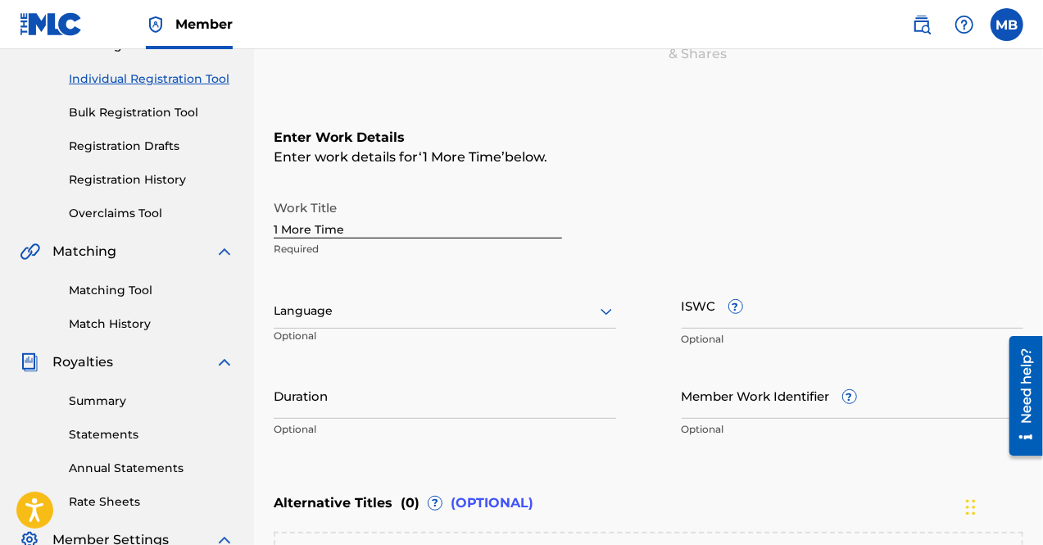
scroll to position [199, 0]
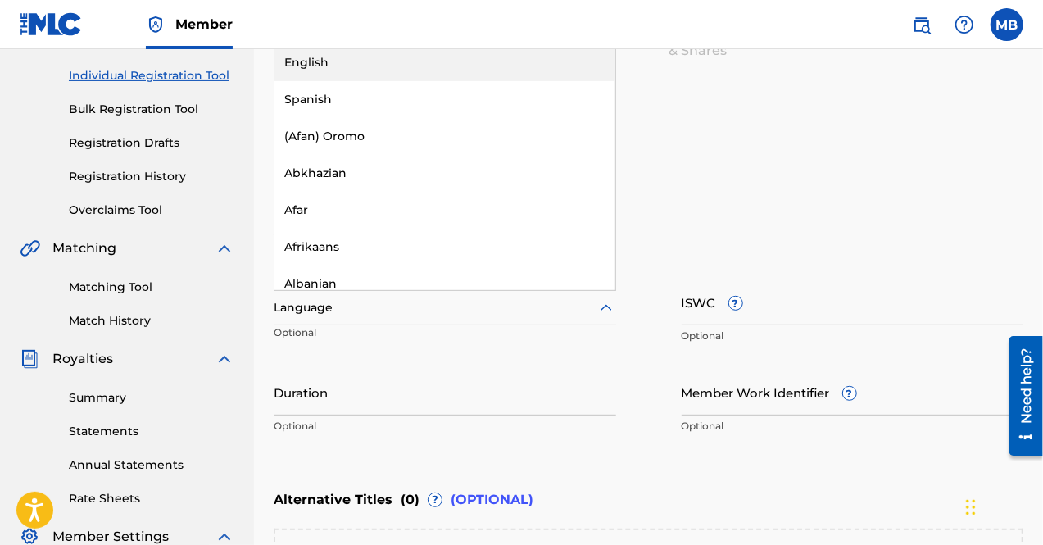
click at [599, 305] on icon at bounding box center [607, 308] width 20 height 20
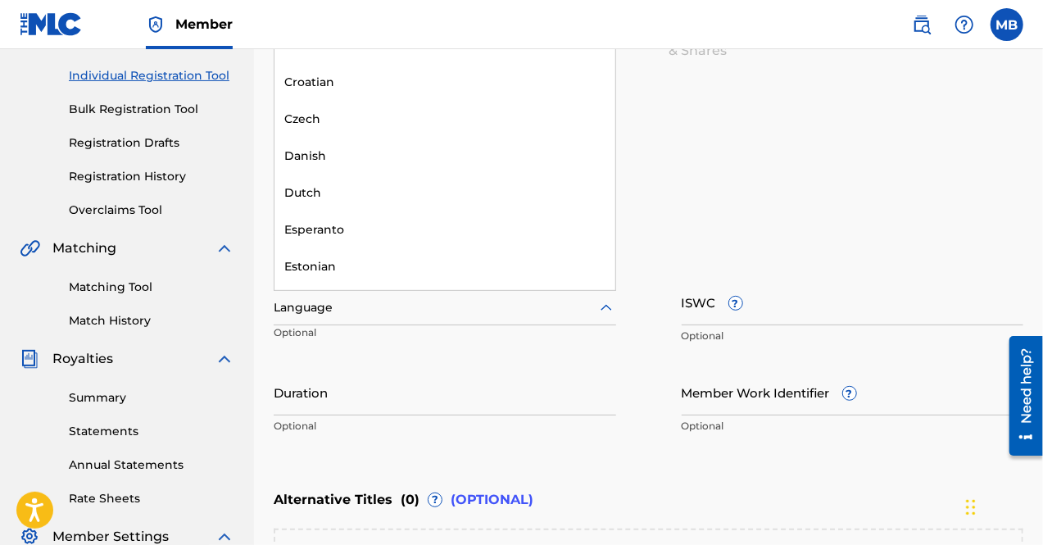
scroll to position [961, 0]
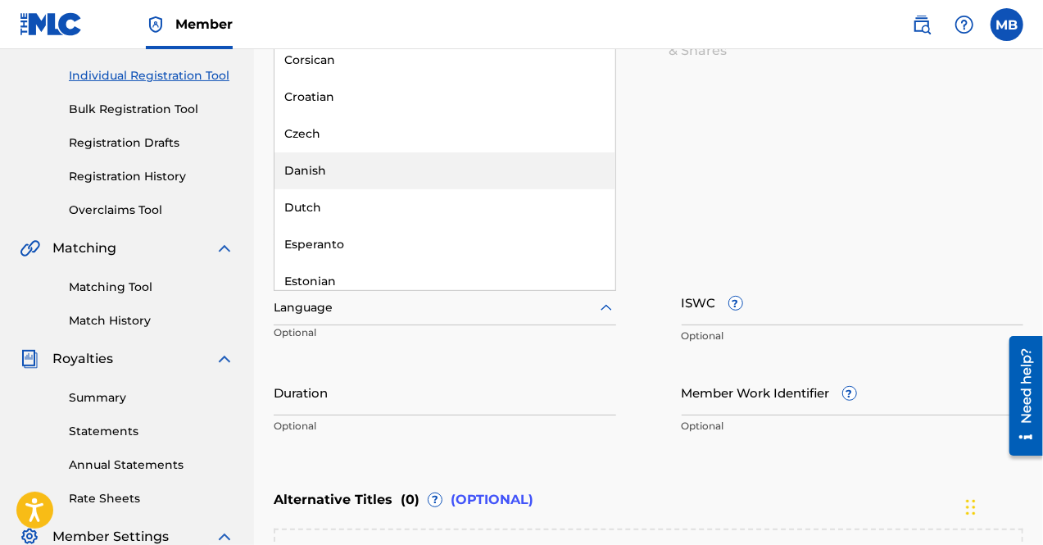
click at [890, 244] on div "Work Title 1 More Time Required" at bounding box center [649, 226] width 750 height 74
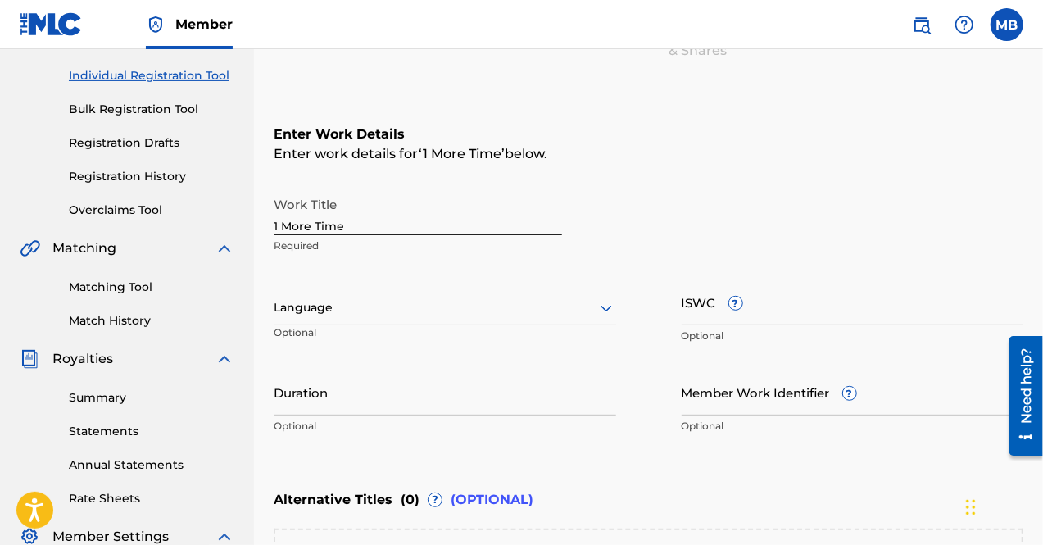
click at [552, 293] on div "Language" at bounding box center [445, 308] width 343 height 34
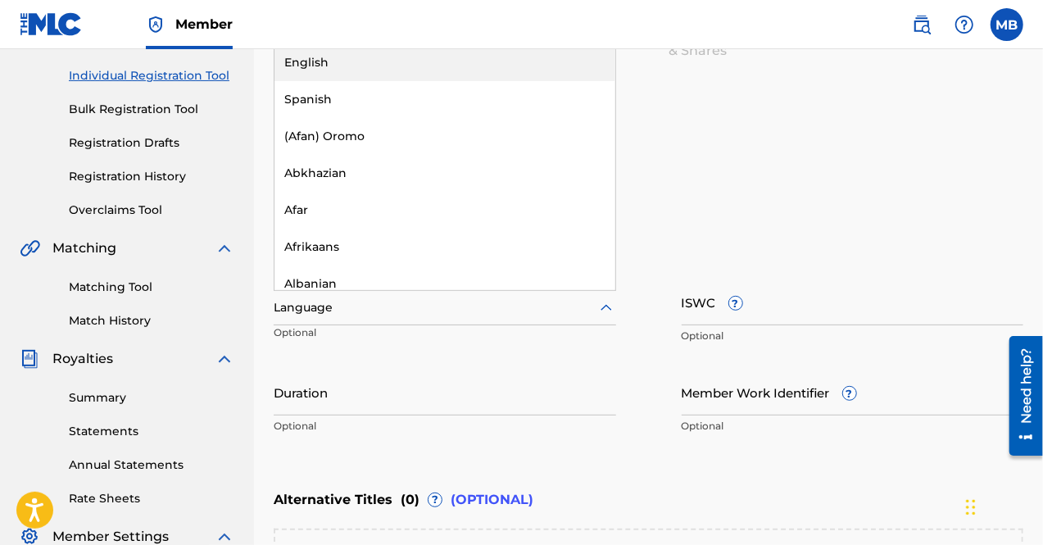
click at [419, 61] on div "English" at bounding box center [445, 62] width 341 height 37
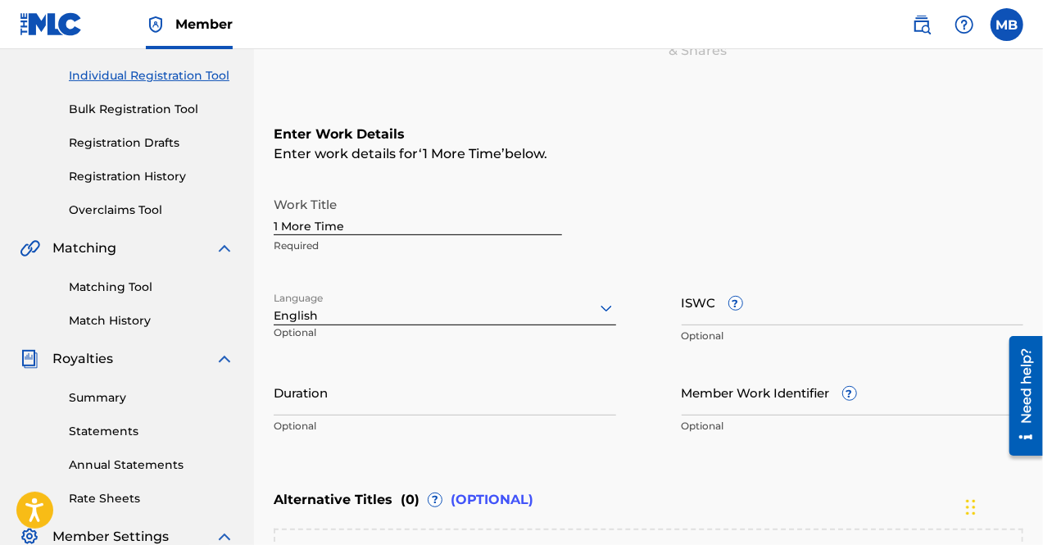
click at [797, 307] on input "ISWC ?" at bounding box center [853, 302] width 343 height 47
paste input "T3146763482"
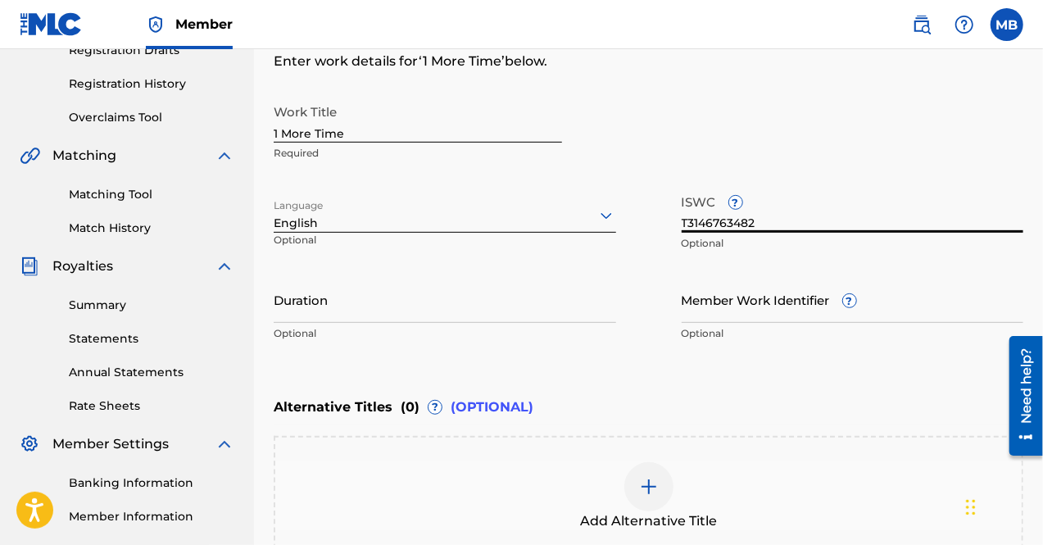
scroll to position [293, 0]
type input "T3146763482"
click at [433, 298] on input "Duration" at bounding box center [445, 298] width 343 height 47
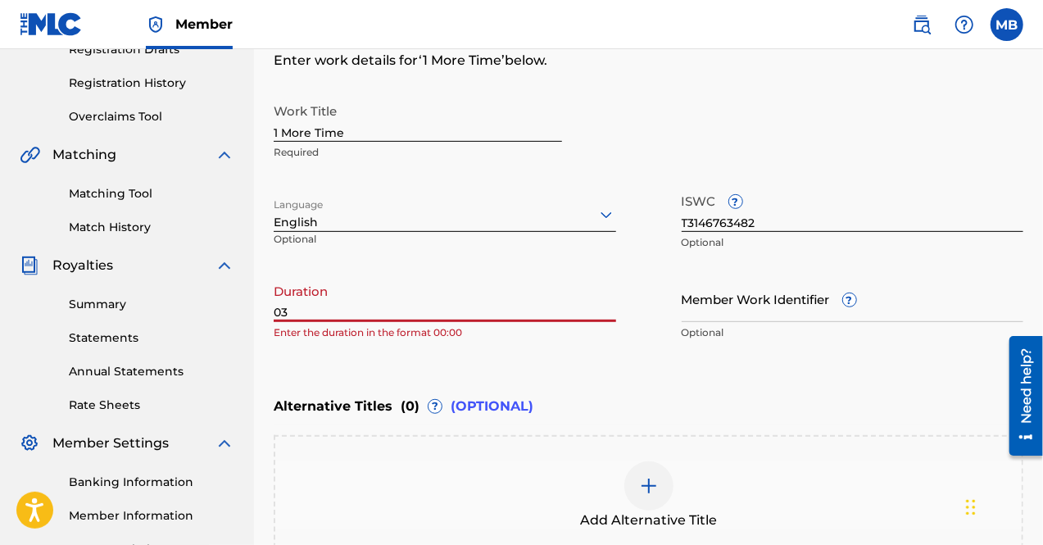
type input "0"
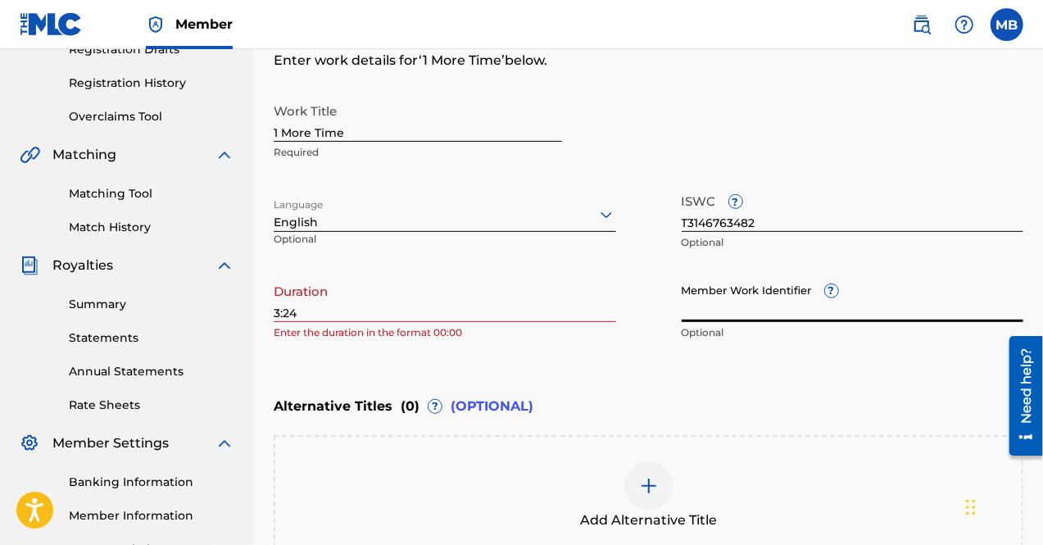
click at [776, 303] on input "Member Work Identifier ?" at bounding box center [853, 298] width 343 height 47
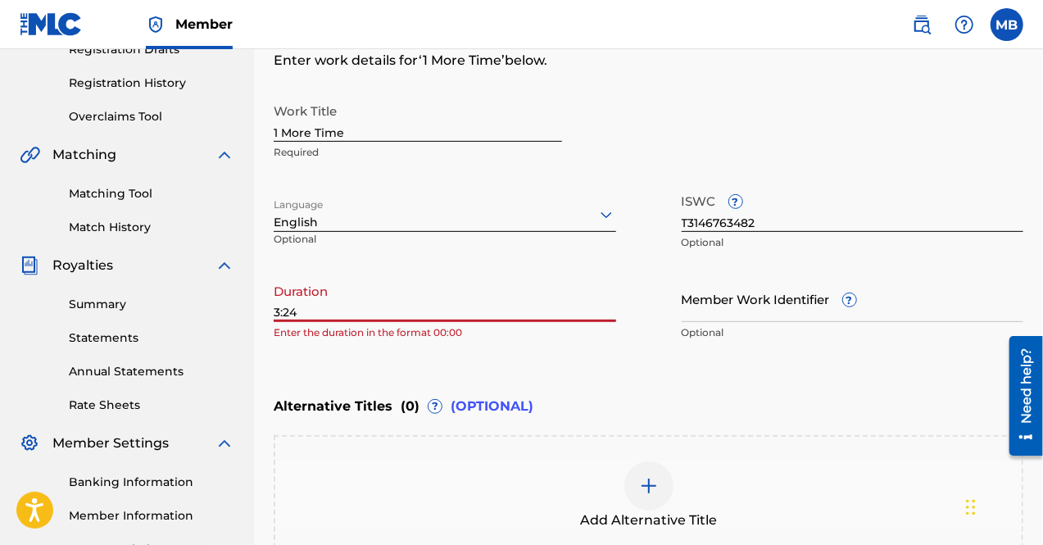
click at [274, 307] on input "3:24" at bounding box center [445, 298] width 343 height 47
type input "03:24"
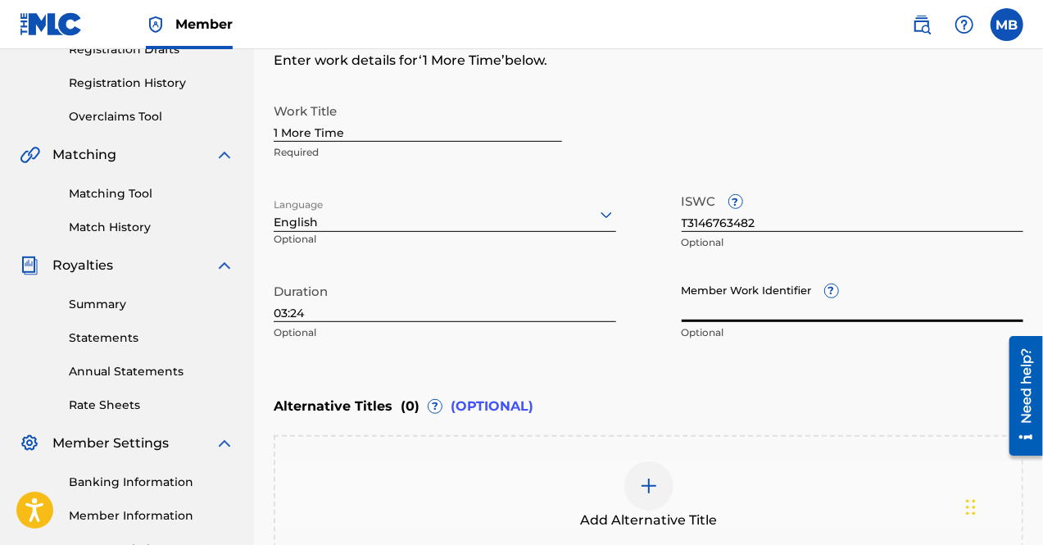
click at [751, 304] on input "Member Work Identifier ?" at bounding box center [853, 298] width 343 height 47
click at [833, 293] on div "Member Work Identifier ? Optional" at bounding box center [853, 312] width 343 height 74
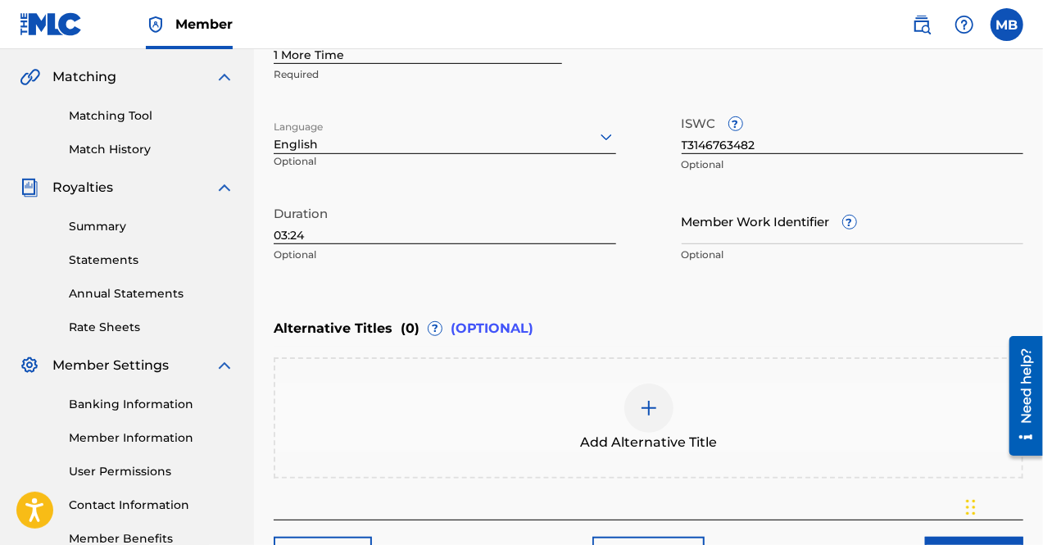
scroll to position [480, 0]
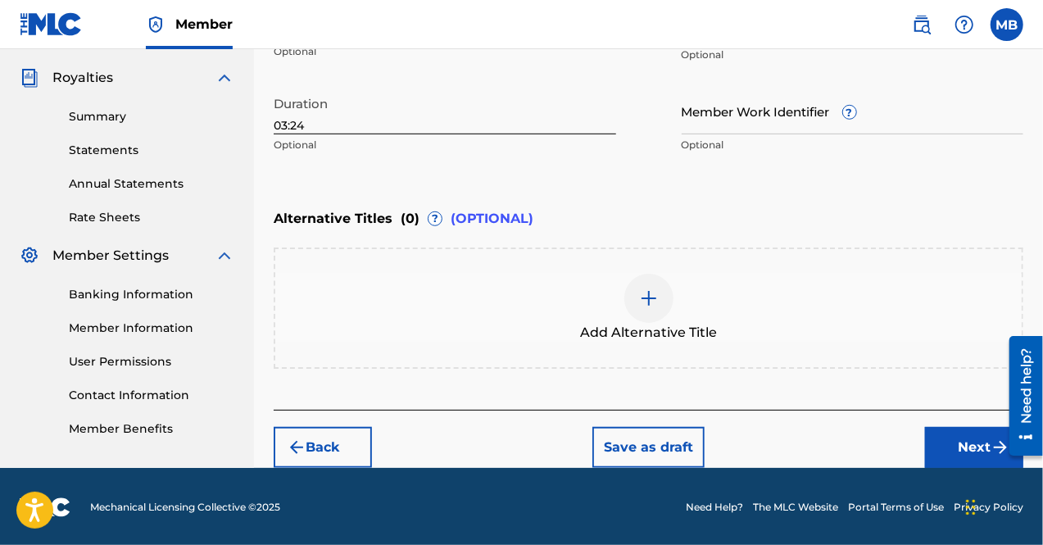
click at [952, 452] on button "Next" at bounding box center [974, 447] width 98 height 41
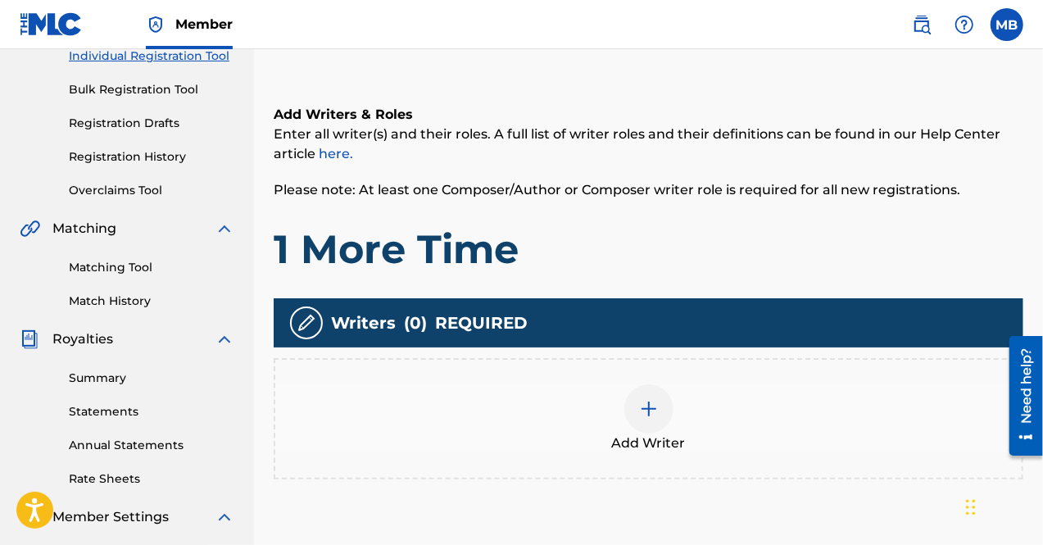
scroll to position [307, 0]
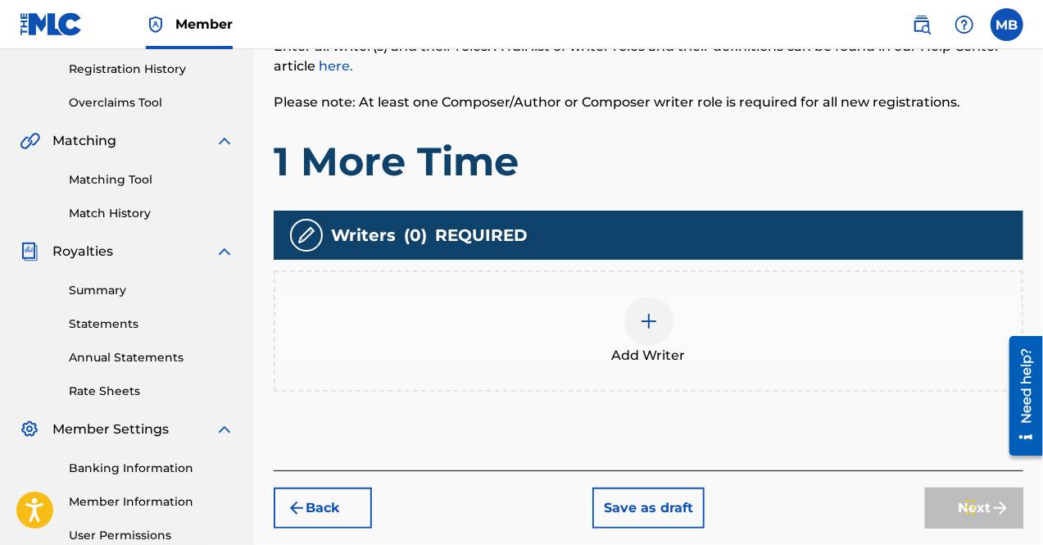
click at [637, 324] on div at bounding box center [649, 321] width 49 height 49
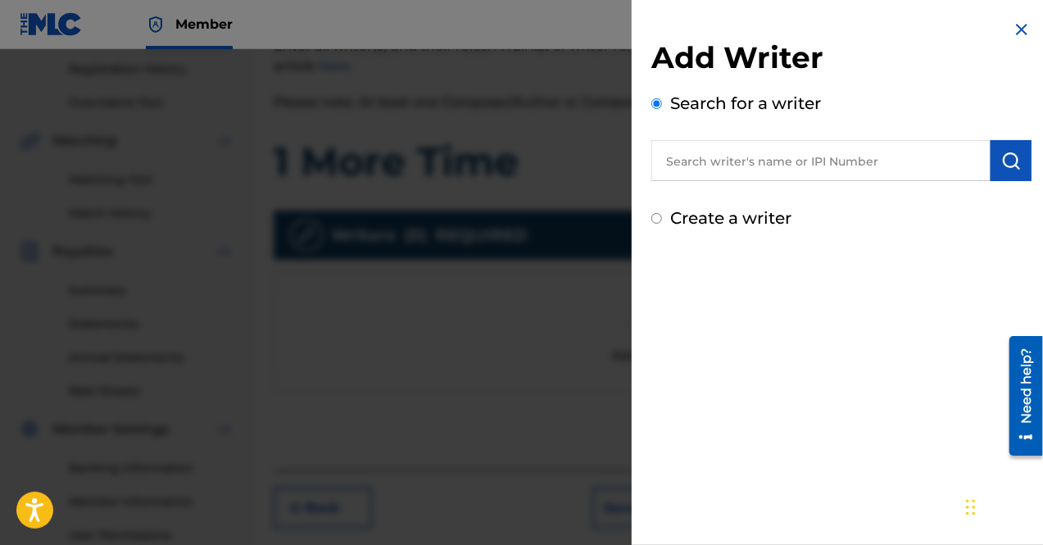
click at [743, 163] on input "text" at bounding box center [821, 160] width 339 height 41
paste input "747718111"
type input "747718111"
click at [1011, 152] on img "submit" at bounding box center [1012, 161] width 20 height 20
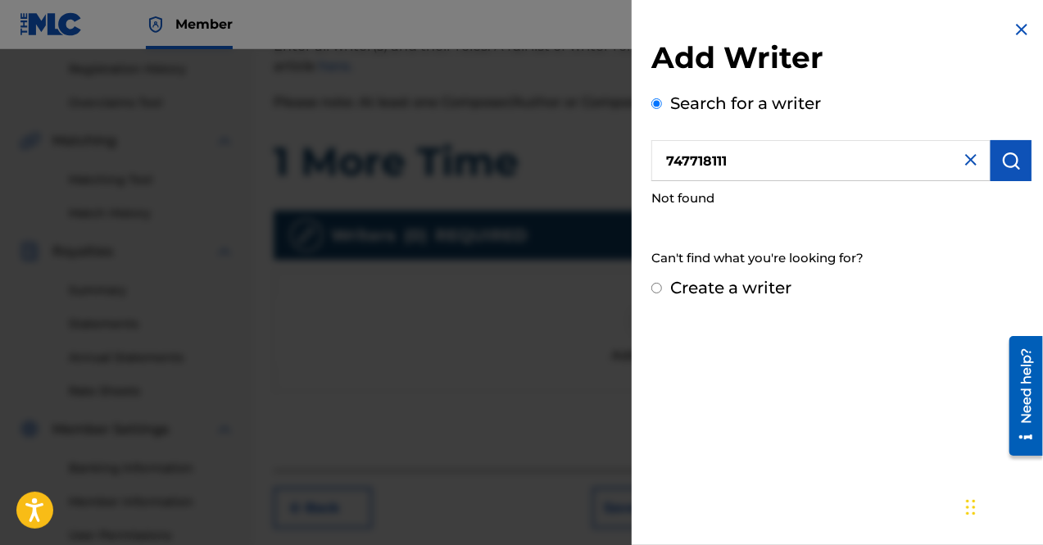
click at [666, 159] on input "747718111" at bounding box center [821, 160] width 339 height 41
click at [660, 283] on input "Create a writer" at bounding box center [657, 288] width 11 height 11
radio input "false"
radio input "true"
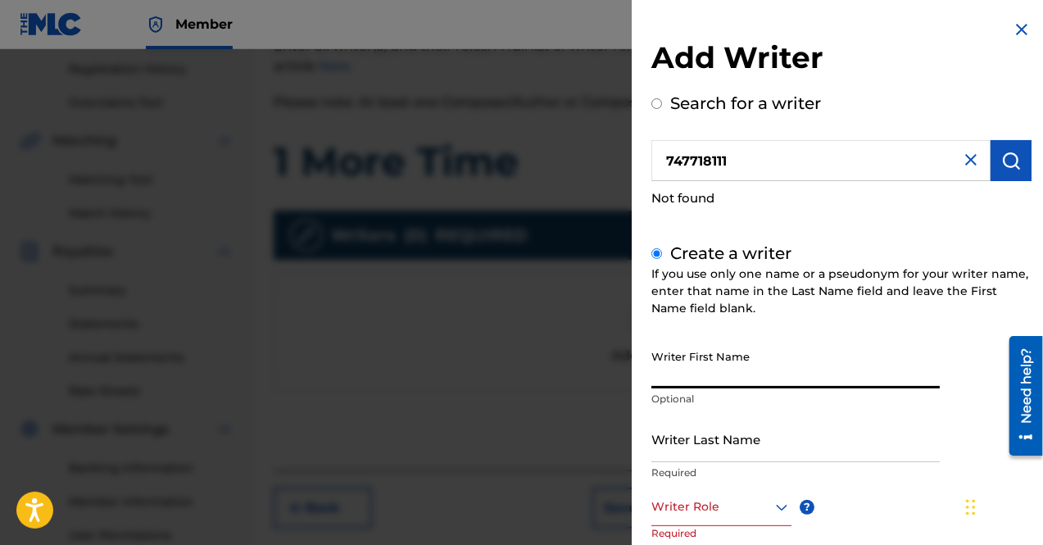
click at [704, 373] on input "Writer First Name" at bounding box center [796, 365] width 289 height 47
type input "[PERSON_NAME]"
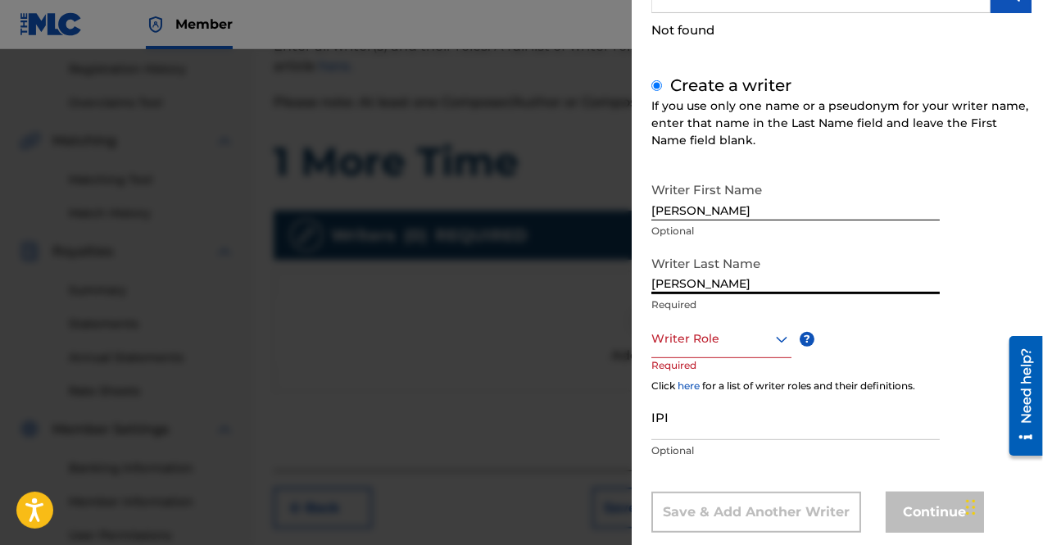
scroll to position [170, 0]
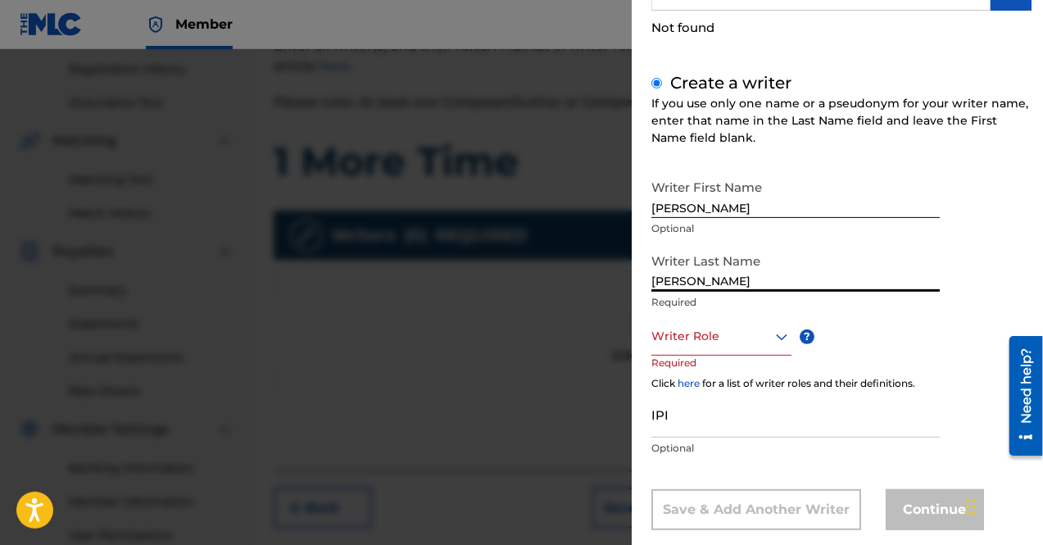
type input "[PERSON_NAME]"
click at [734, 330] on div at bounding box center [722, 336] width 140 height 20
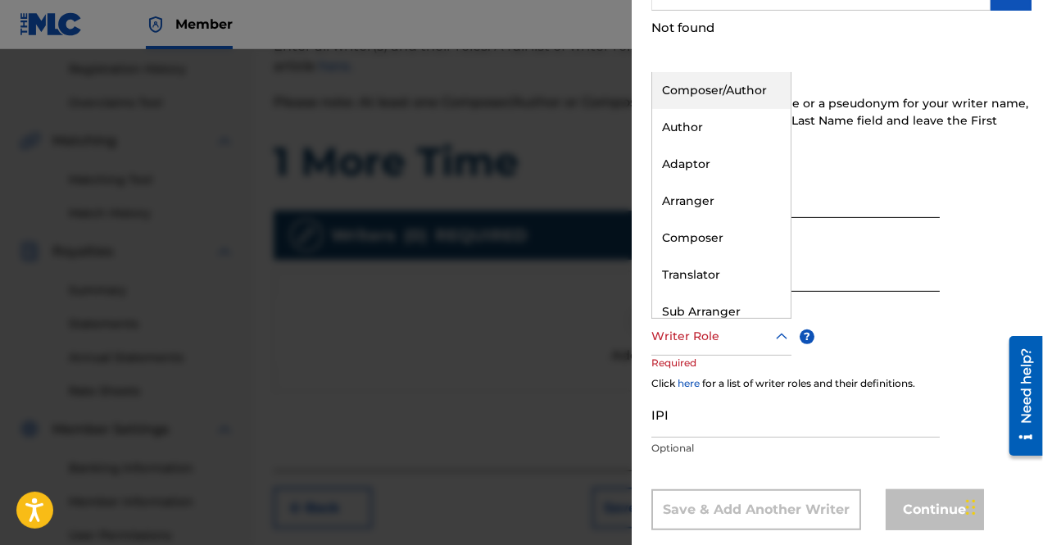
click at [713, 93] on div "Composer/Author" at bounding box center [721, 90] width 139 height 37
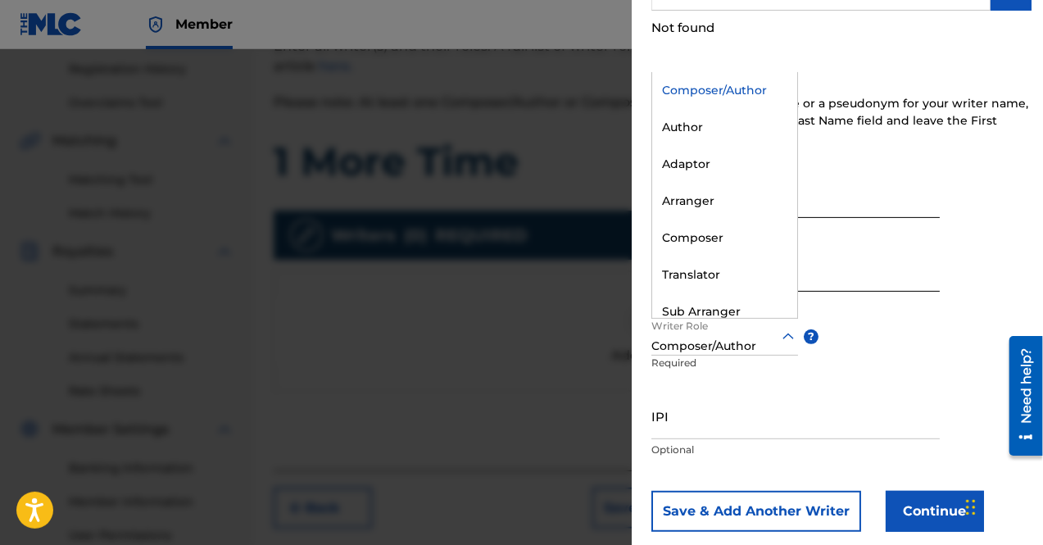
click at [782, 337] on icon at bounding box center [789, 337] width 20 height 20
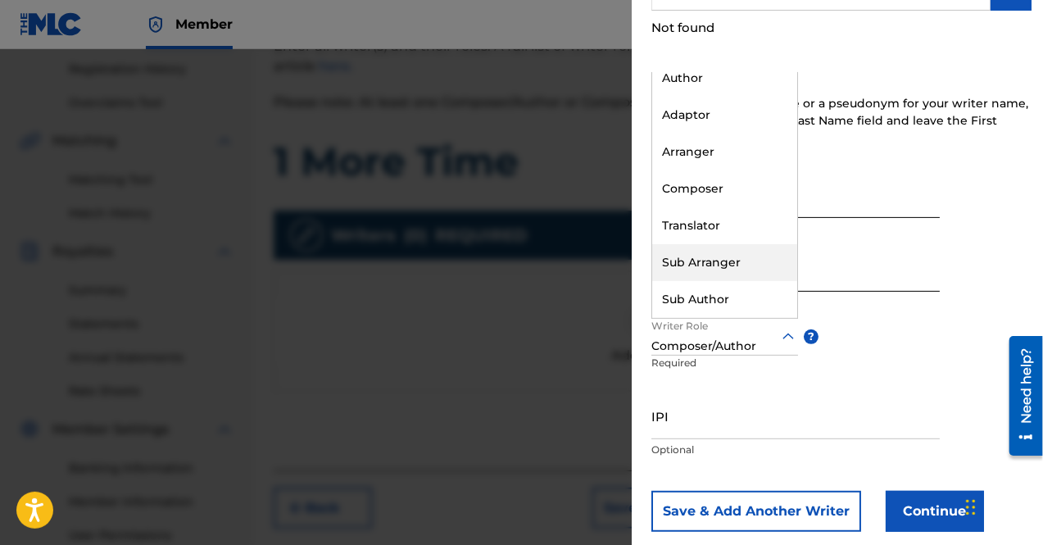
scroll to position [0, 0]
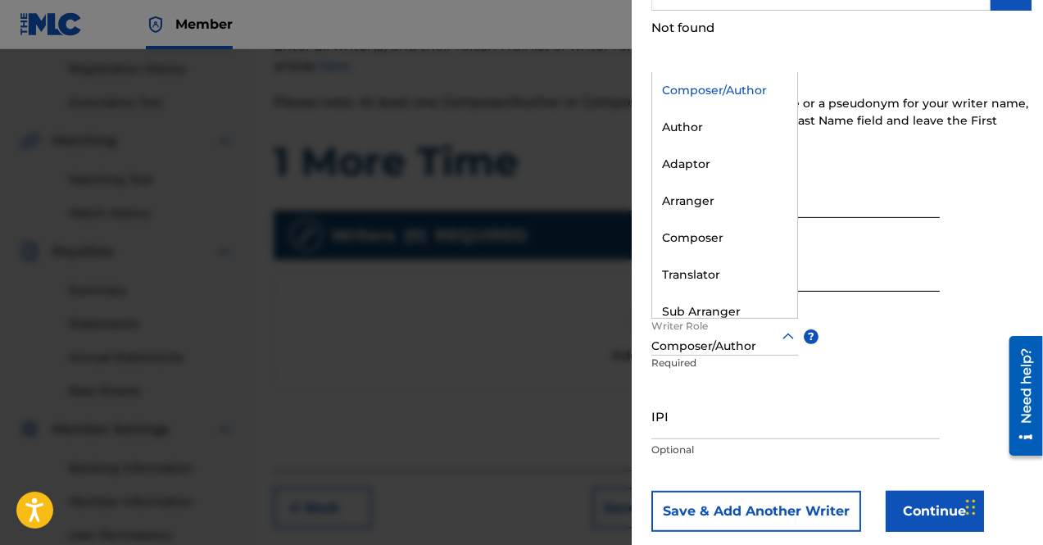
click at [746, 90] on div "Composer/Author" at bounding box center [724, 90] width 145 height 37
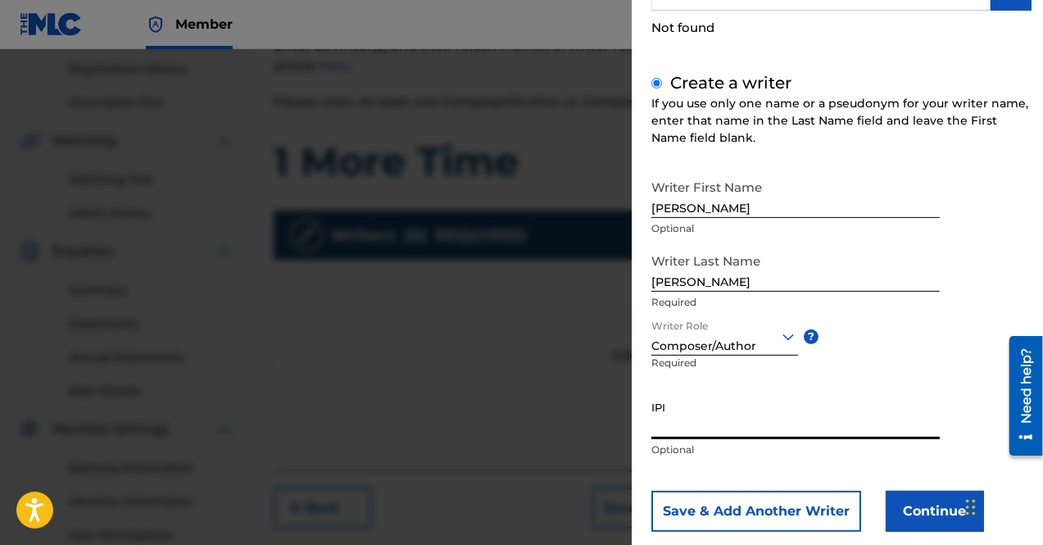
click at [738, 428] on input "IPI" at bounding box center [796, 416] width 289 height 47
paste input "747718111"
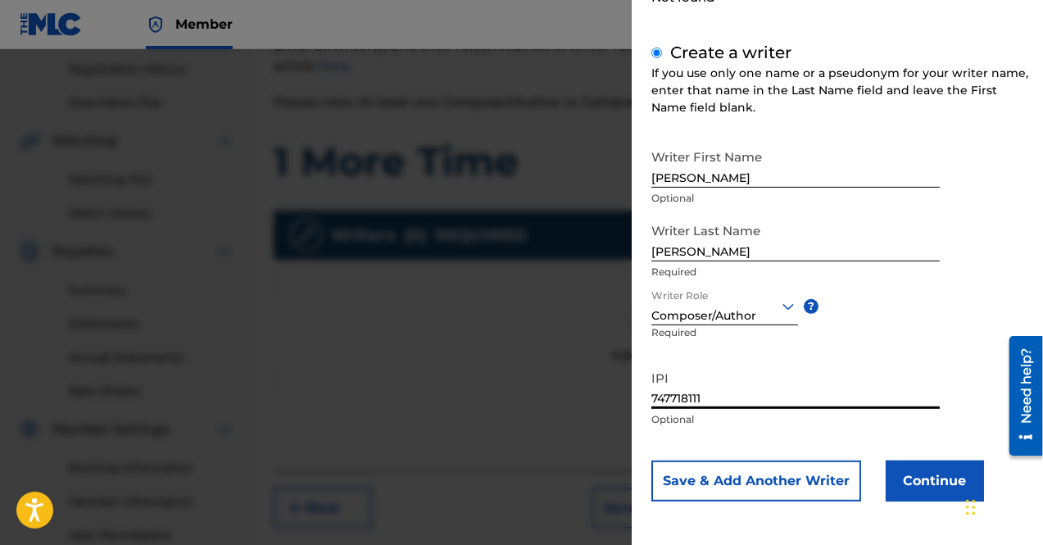
type input "747718111"
click at [911, 468] on button "Continue" at bounding box center [935, 481] width 98 height 41
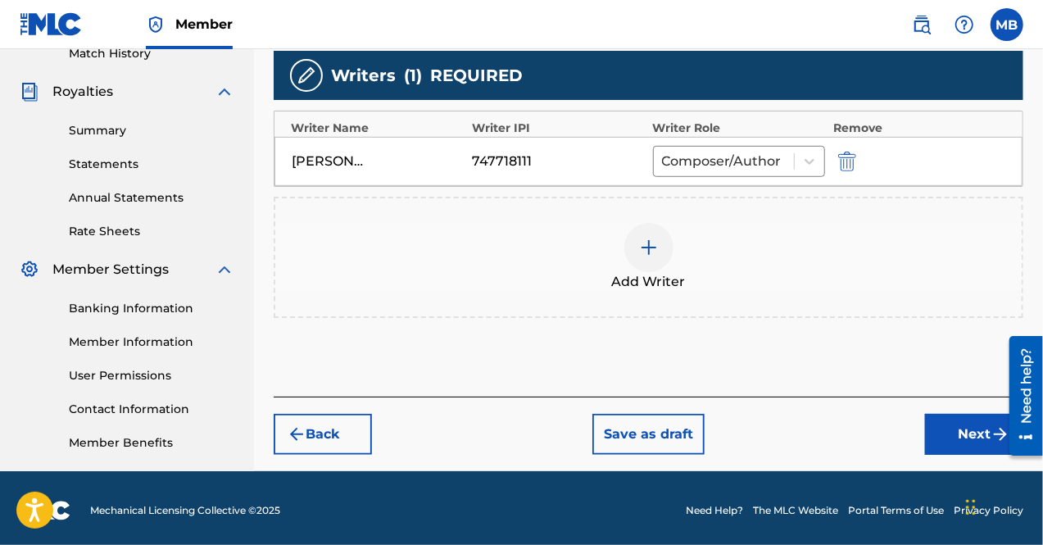
scroll to position [467, 0]
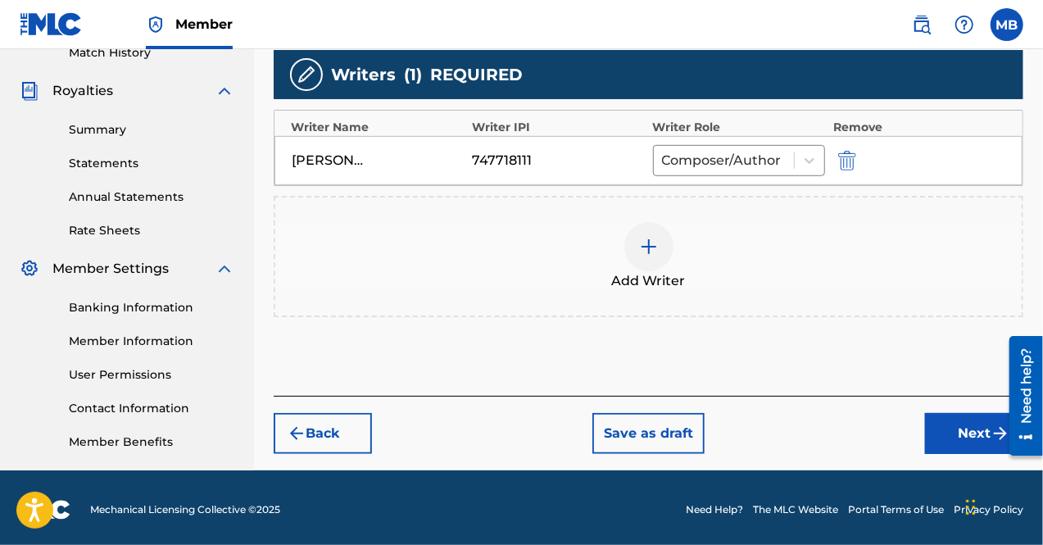
click at [956, 425] on button "Next" at bounding box center [974, 433] width 98 height 41
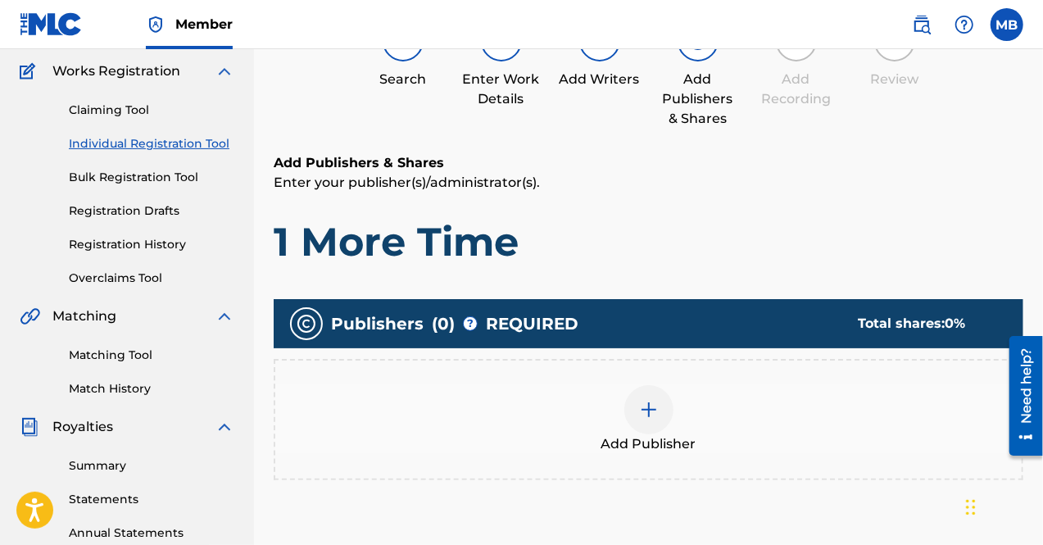
scroll to position [160, 0]
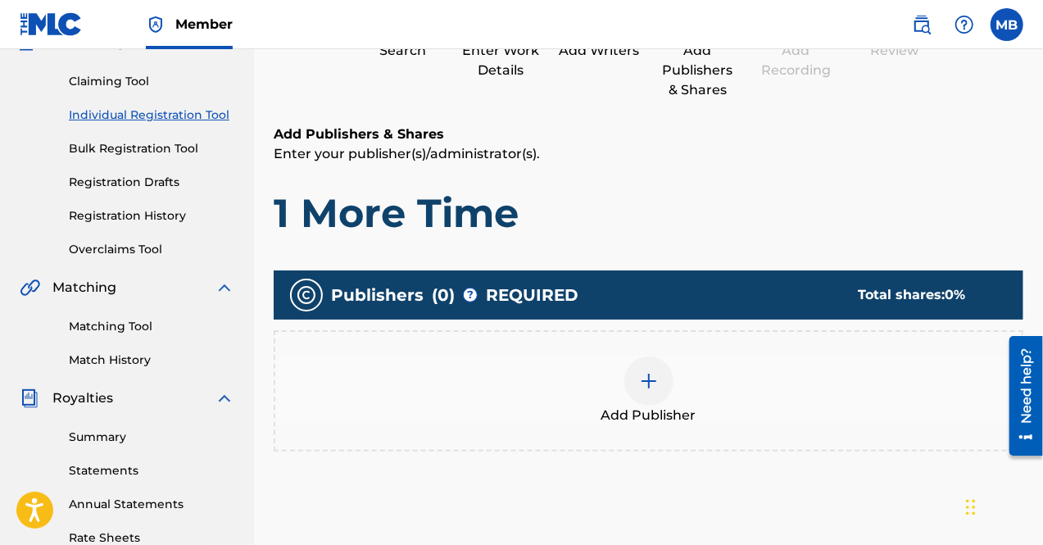
click at [647, 379] on img at bounding box center [649, 381] width 20 height 20
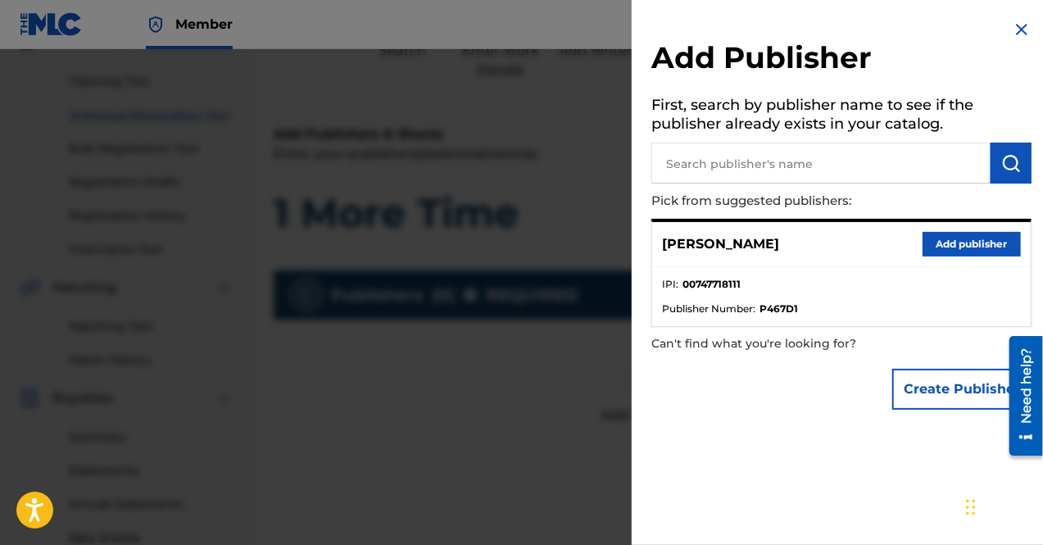
click at [726, 163] on input "text" at bounding box center [821, 163] width 339 height 41
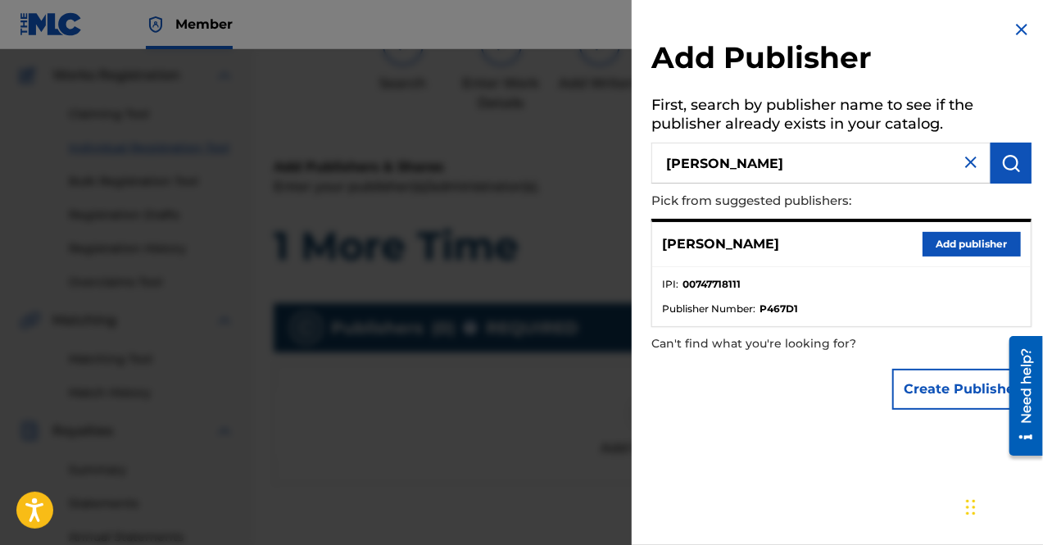
scroll to position [126, 0]
type input "[PERSON_NAME]"
click at [1006, 150] on button "submit" at bounding box center [1011, 163] width 41 height 41
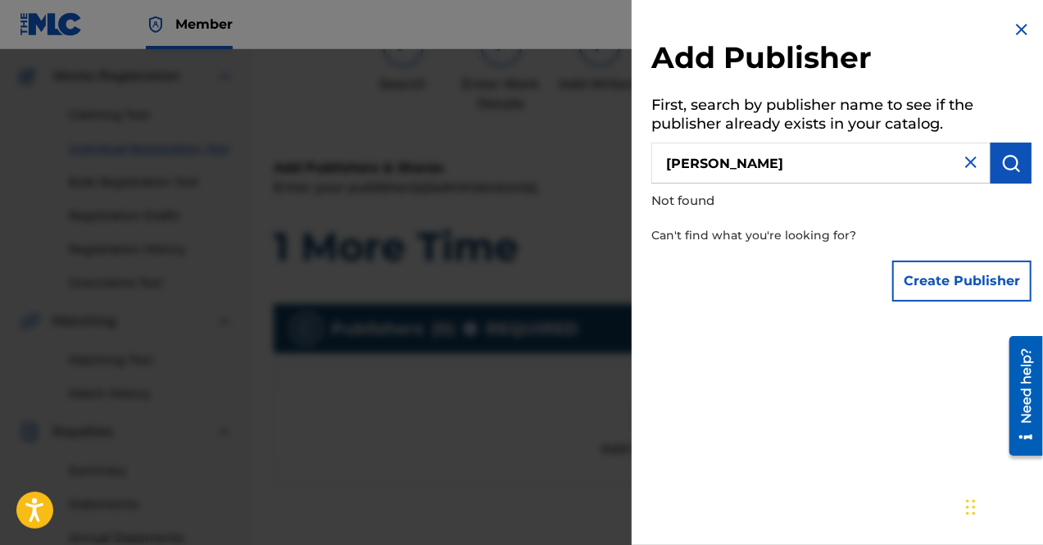
click at [990, 285] on button "Create Publisher" at bounding box center [962, 281] width 139 height 41
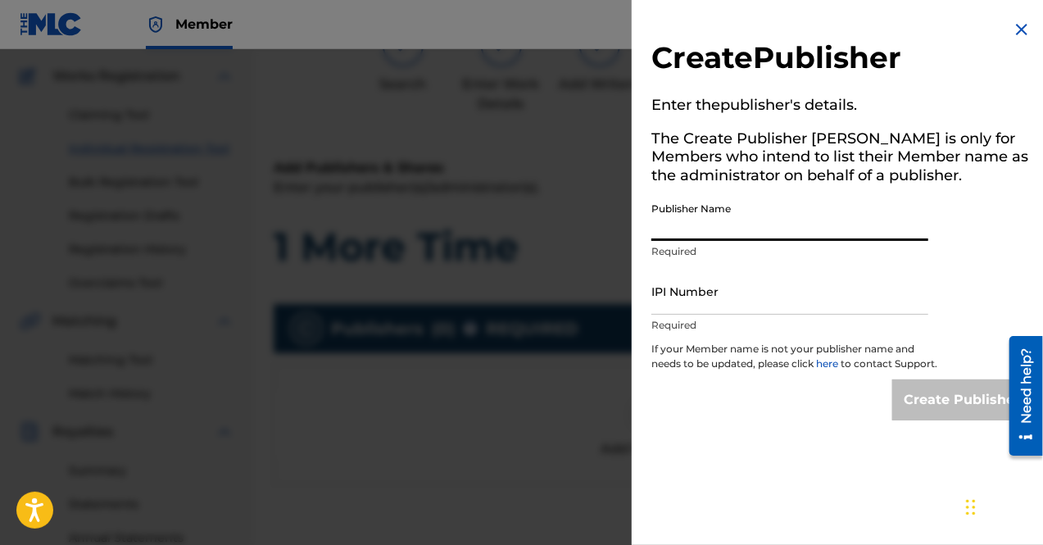
click at [757, 234] on input "Publisher Name" at bounding box center [790, 217] width 277 height 47
type input "[PERSON_NAME]"
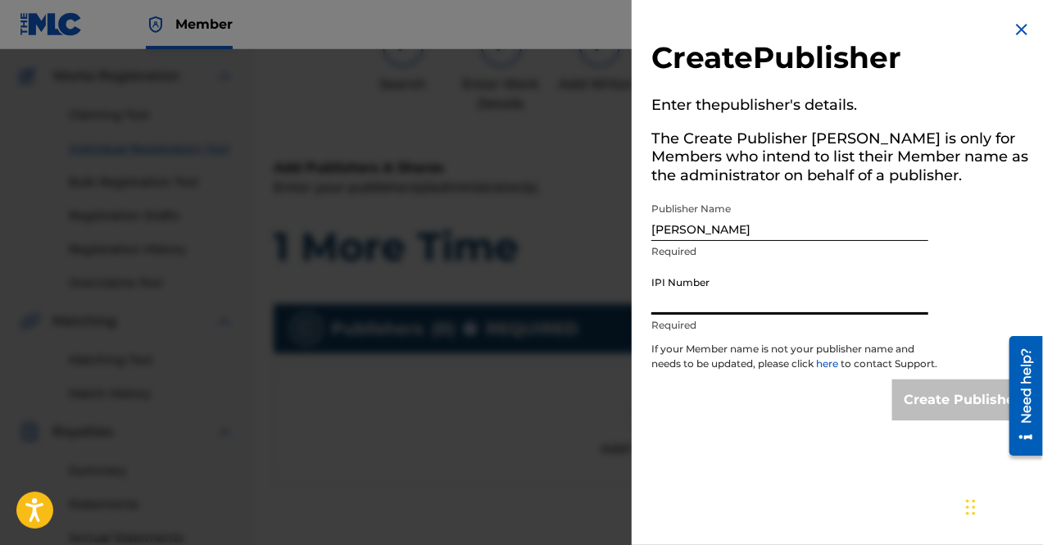
click at [759, 304] on input "IPI Number" at bounding box center [790, 291] width 277 height 47
paste input "393586708"
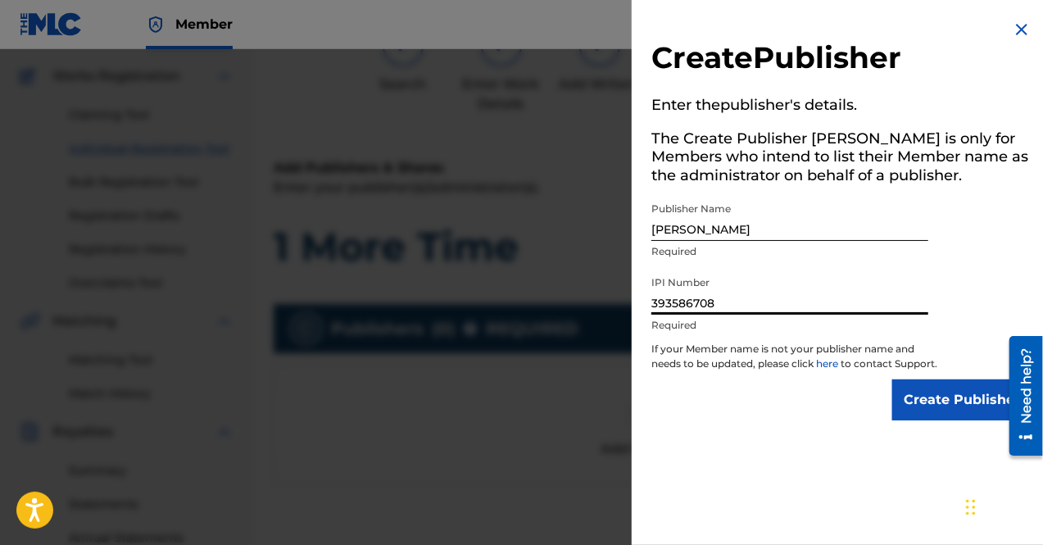
type input "393586708"
click at [948, 410] on input "Create Publisher" at bounding box center [962, 399] width 139 height 41
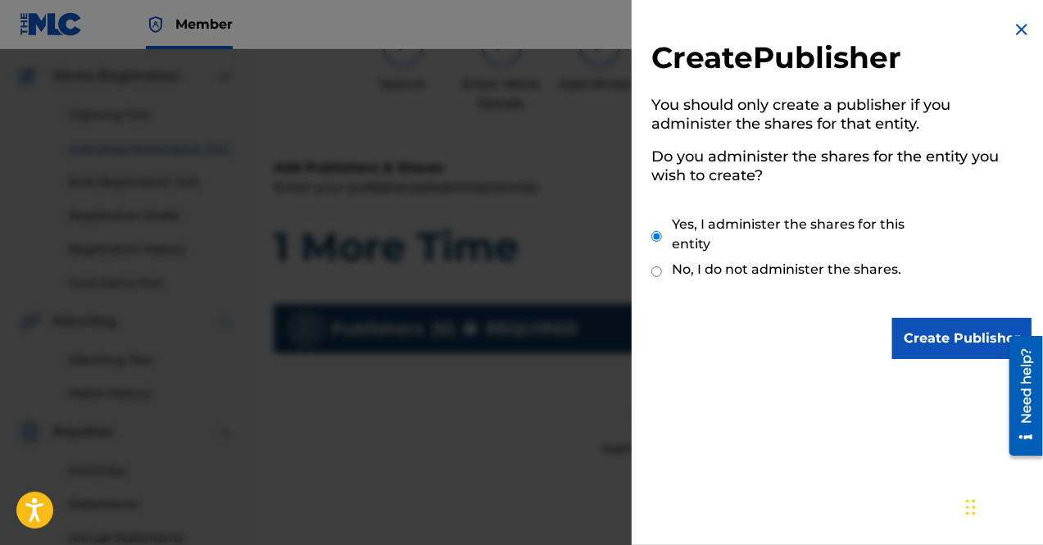
click at [931, 342] on input "Create Publisher" at bounding box center [962, 338] width 139 height 41
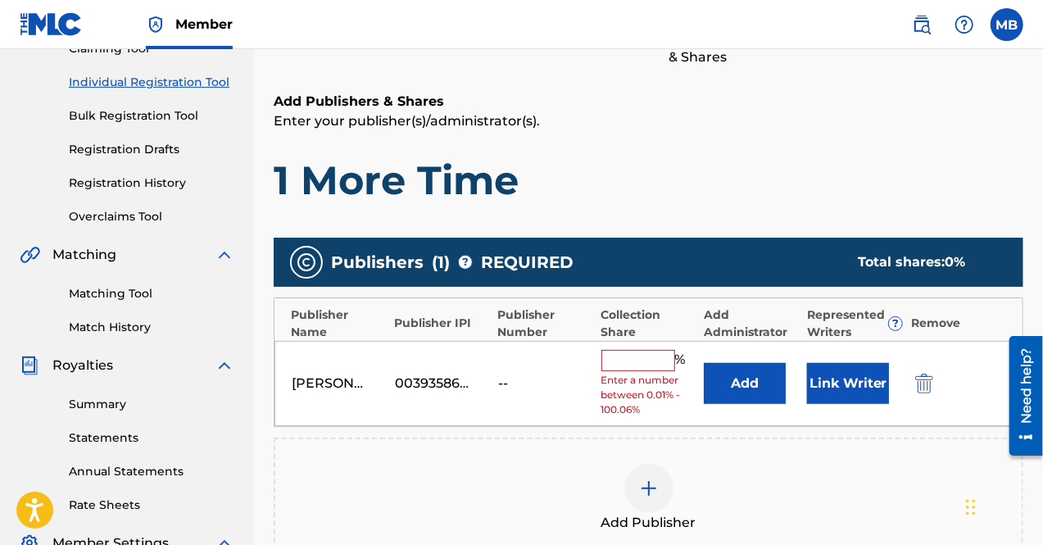
scroll to position [193, 0]
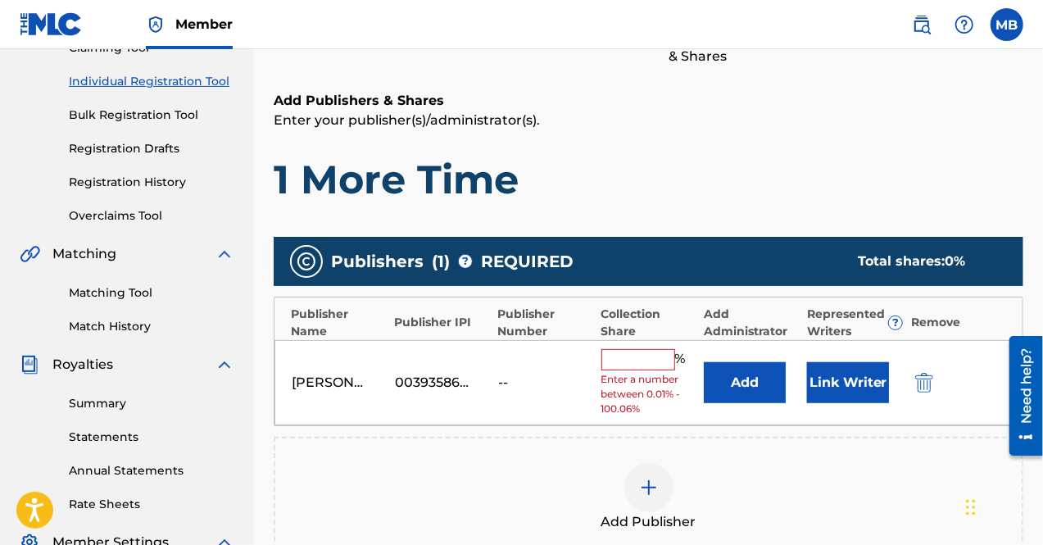
click at [620, 366] on input "text" at bounding box center [639, 359] width 74 height 21
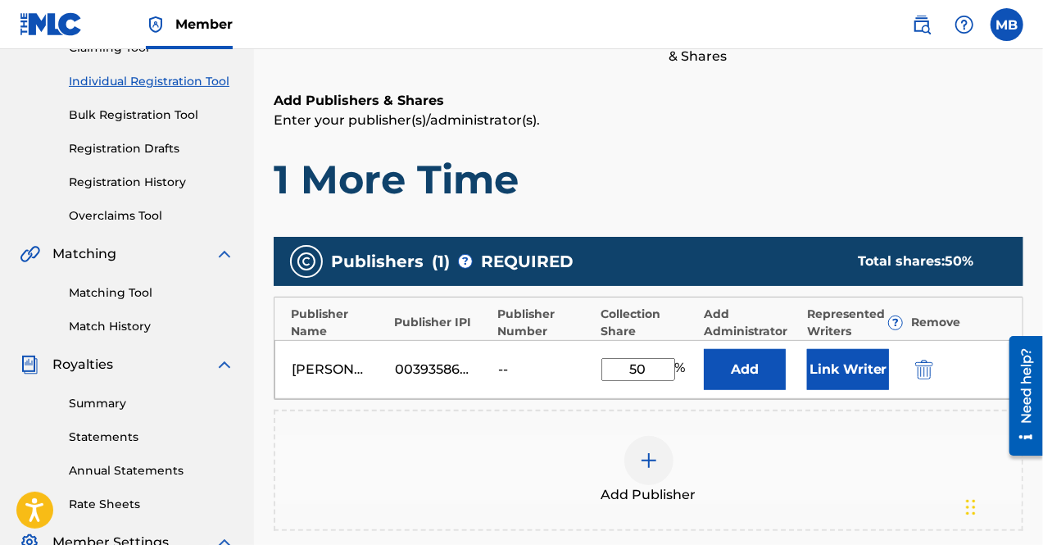
type input "50"
click at [747, 369] on button "Add" at bounding box center [745, 369] width 82 height 41
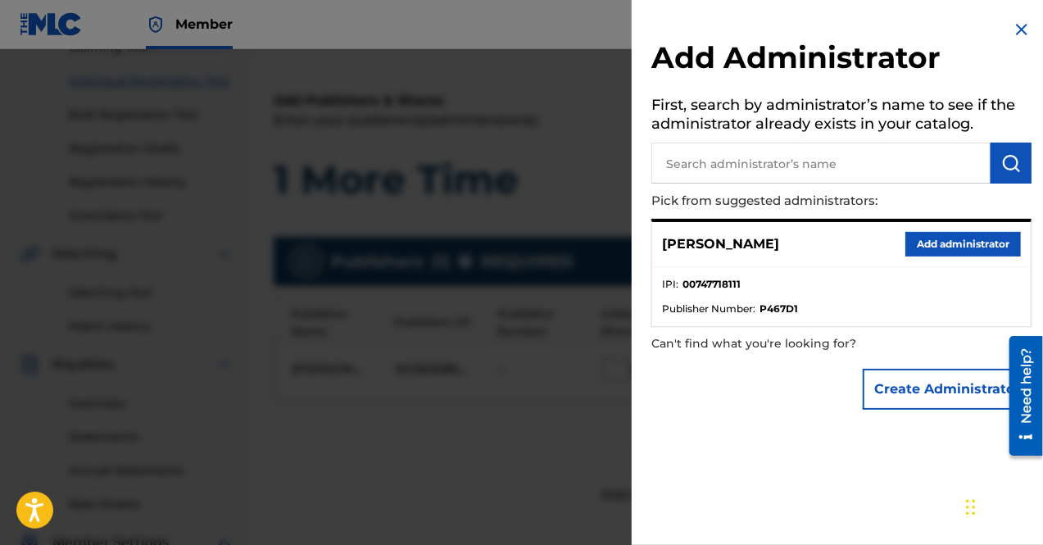
click at [761, 165] on input "text" at bounding box center [821, 163] width 339 height 41
click at [1019, 168] on button "submit" at bounding box center [1011, 163] width 41 height 41
click at [979, 243] on button "Add administrator" at bounding box center [964, 244] width 116 height 25
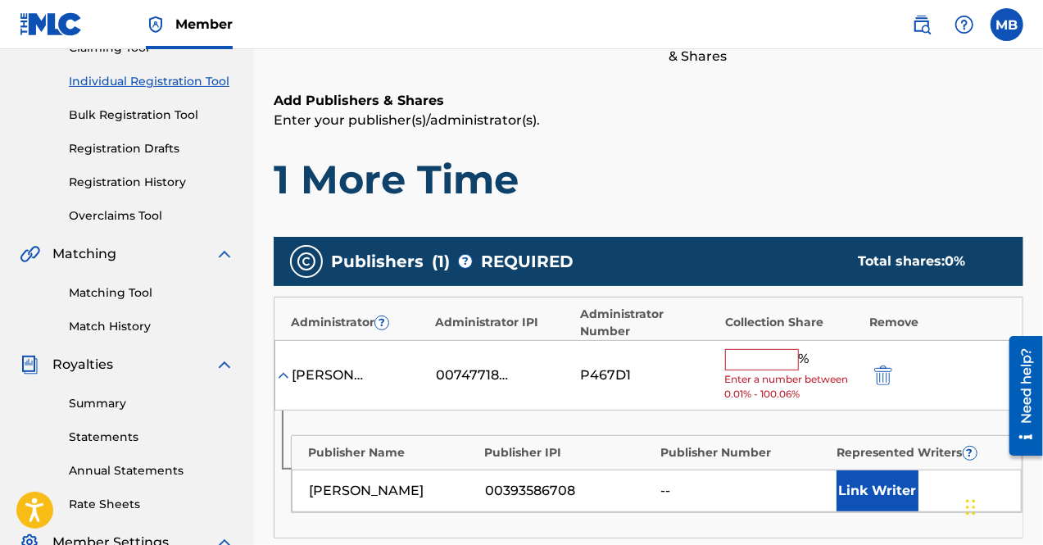
click at [777, 349] on input "text" at bounding box center [762, 359] width 74 height 21
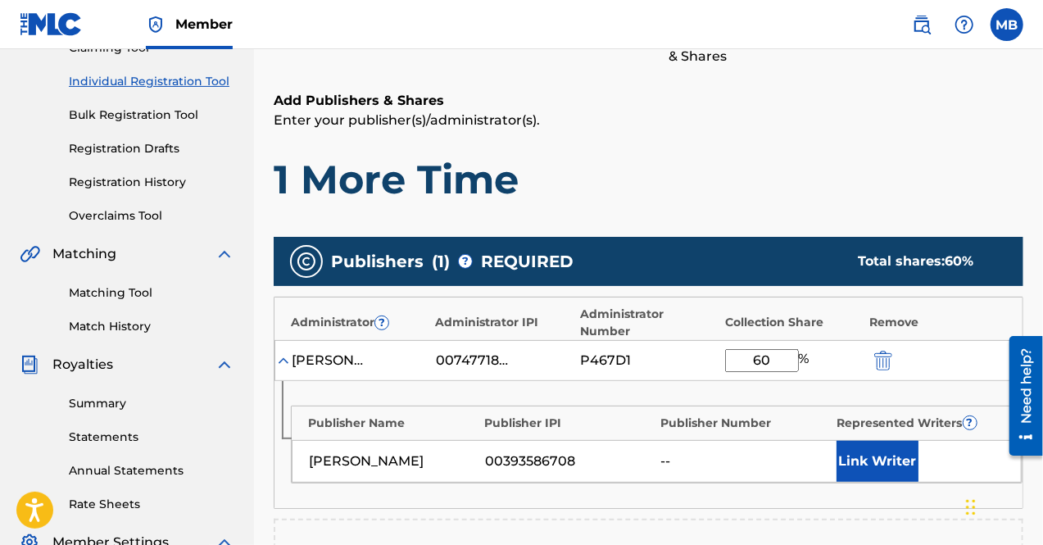
type input "6"
type input "50"
click at [711, 141] on div "Add Publishers & Shares Enter your publisher(s)/administrator(s). 1 More Time" at bounding box center [649, 147] width 750 height 113
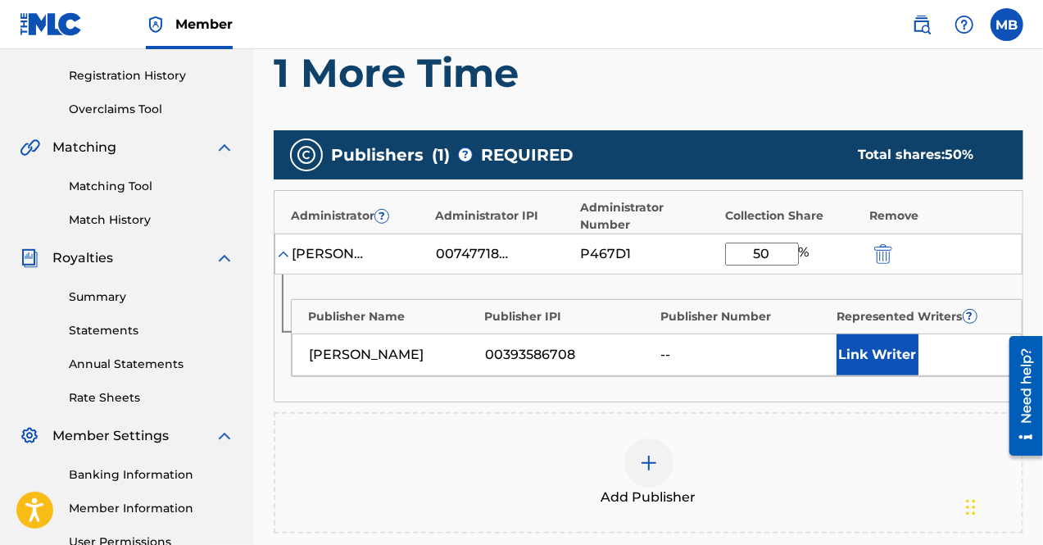
scroll to position [315, 0]
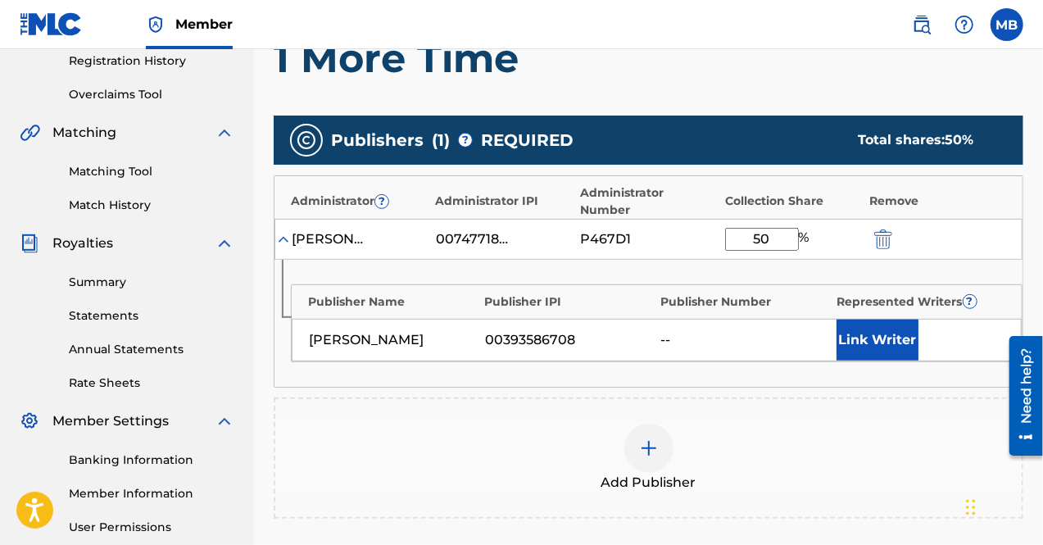
click at [879, 325] on button "Link Writer" at bounding box center [878, 340] width 82 height 41
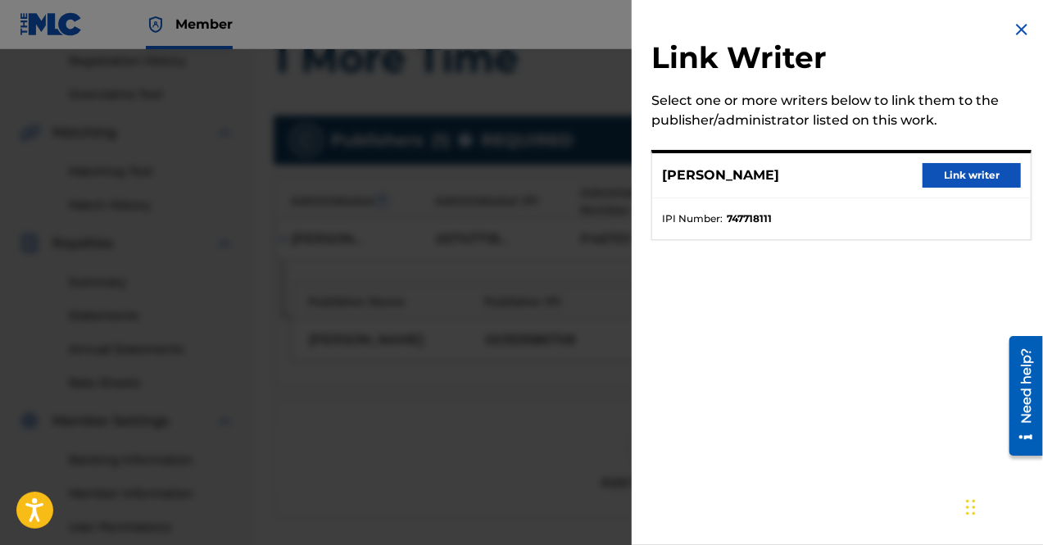
click at [951, 169] on button "Link writer" at bounding box center [972, 175] width 98 height 25
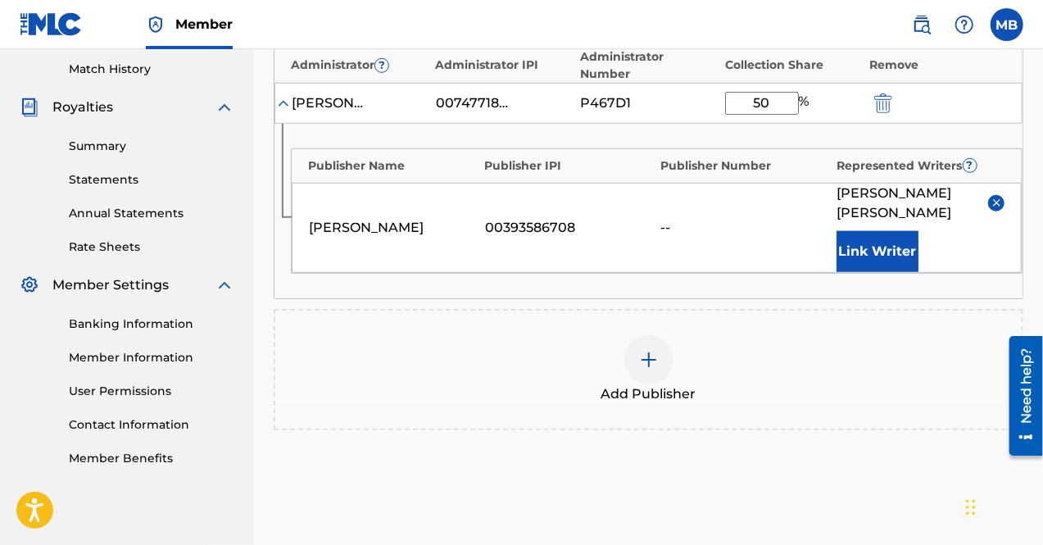
scroll to position [561, 0]
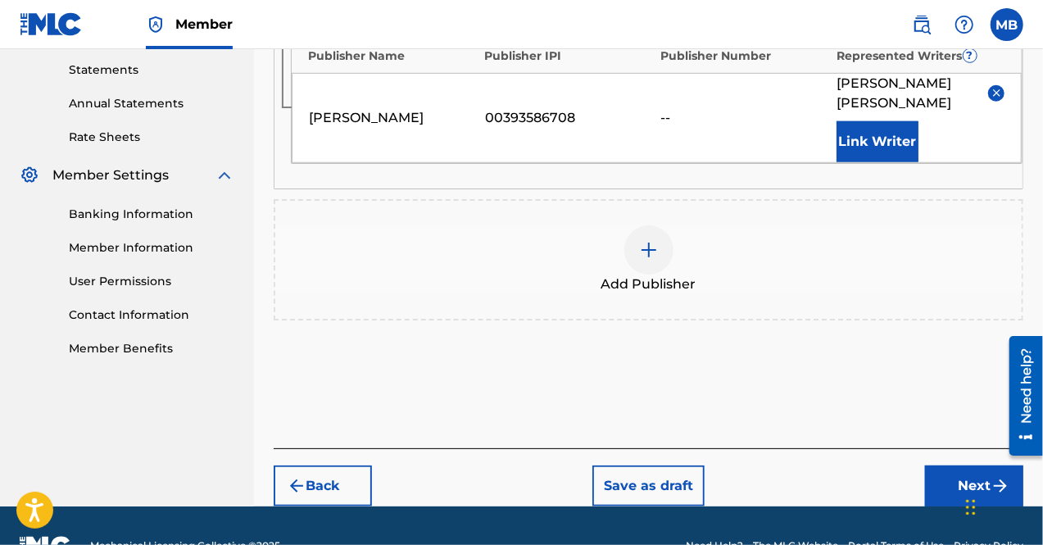
click at [952, 466] on button "Next" at bounding box center [974, 486] width 98 height 41
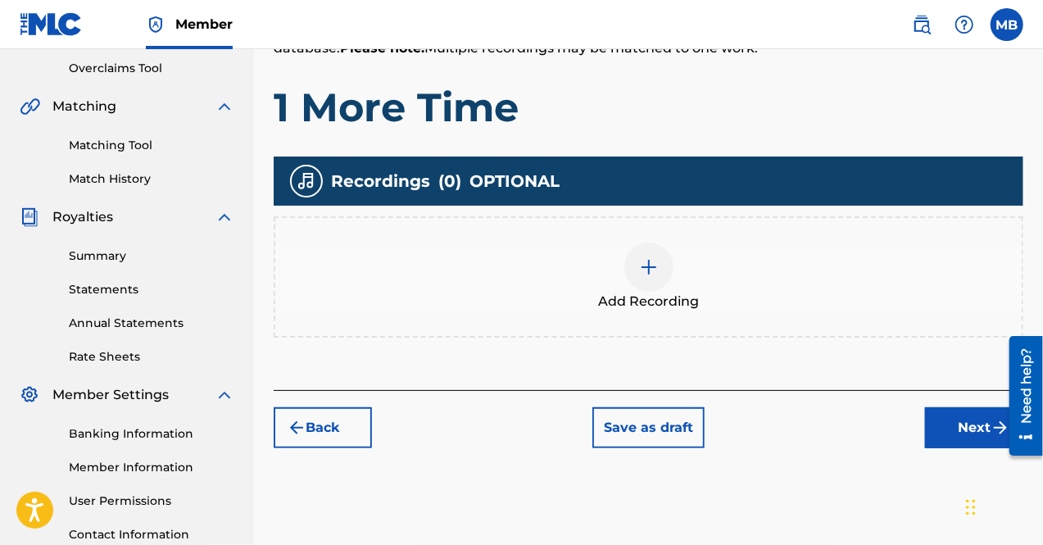
scroll to position [350, 0]
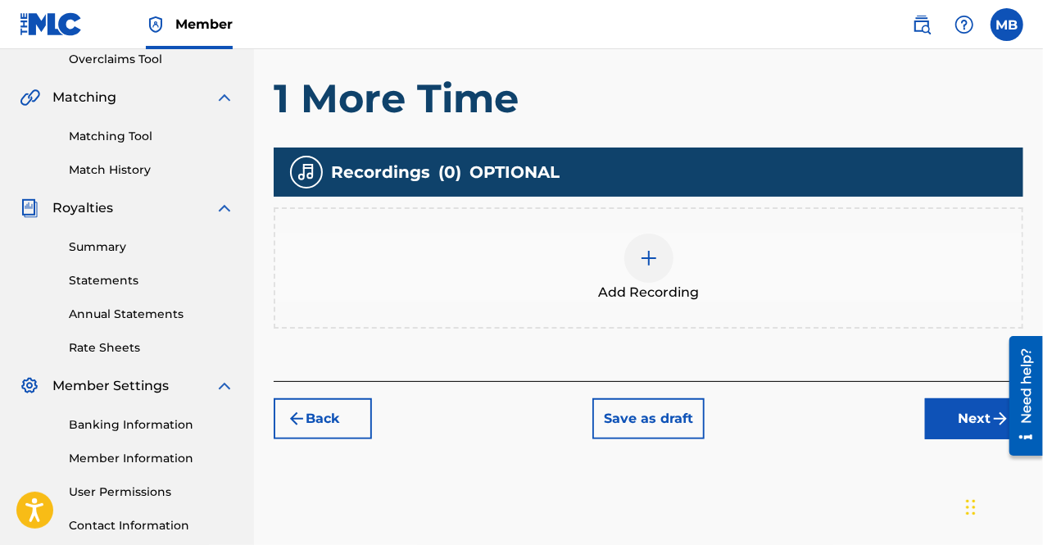
click at [637, 258] on div at bounding box center [649, 258] width 49 height 49
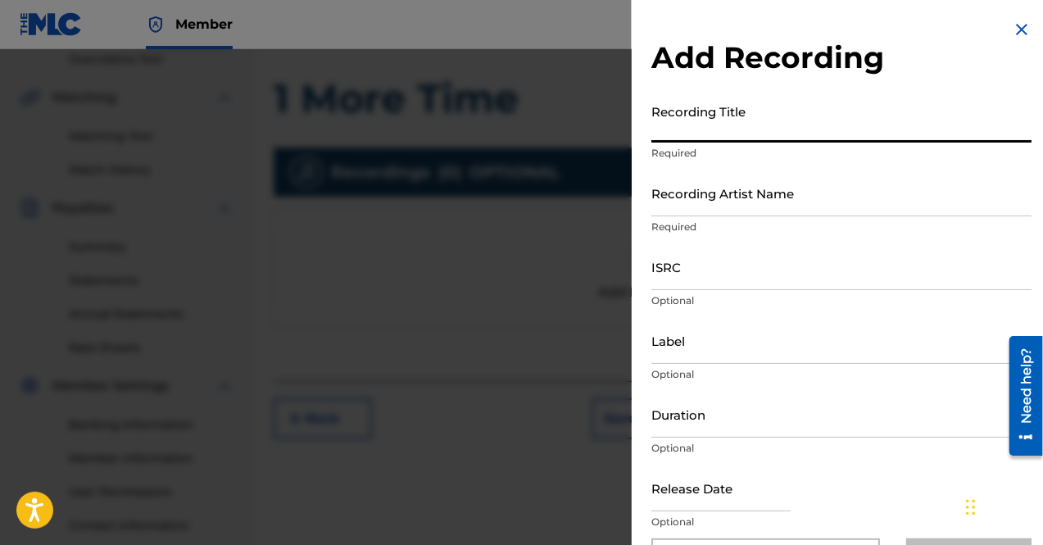
click at [749, 132] on input "Recording Title" at bounding box center [842, 119] width 380 height 47
type input "1 More Time"
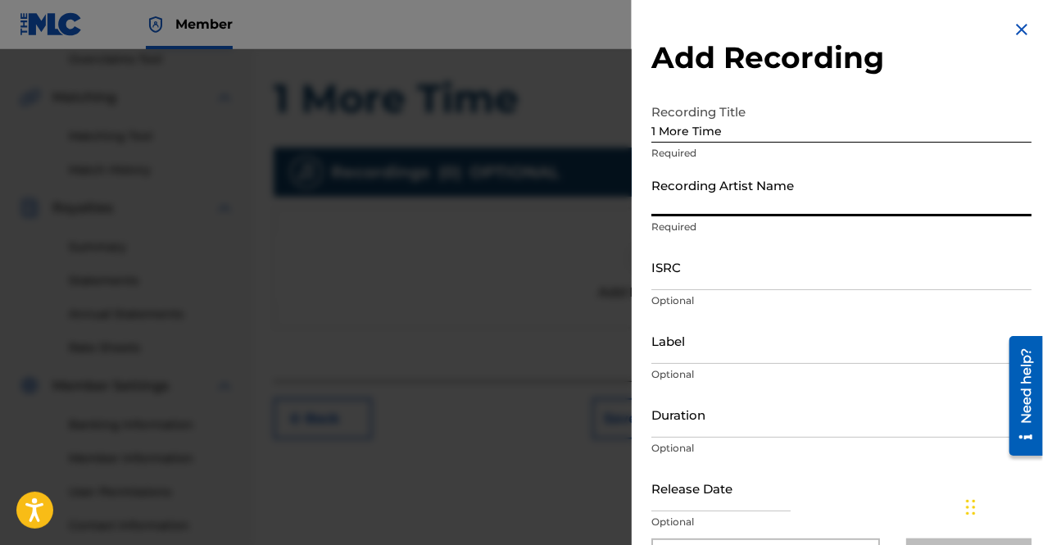
click at [752, 186] on input "Recording Artist Name" at bounding box center [842, 193] width 380 height 47
type input "[PERSON_NAME]"
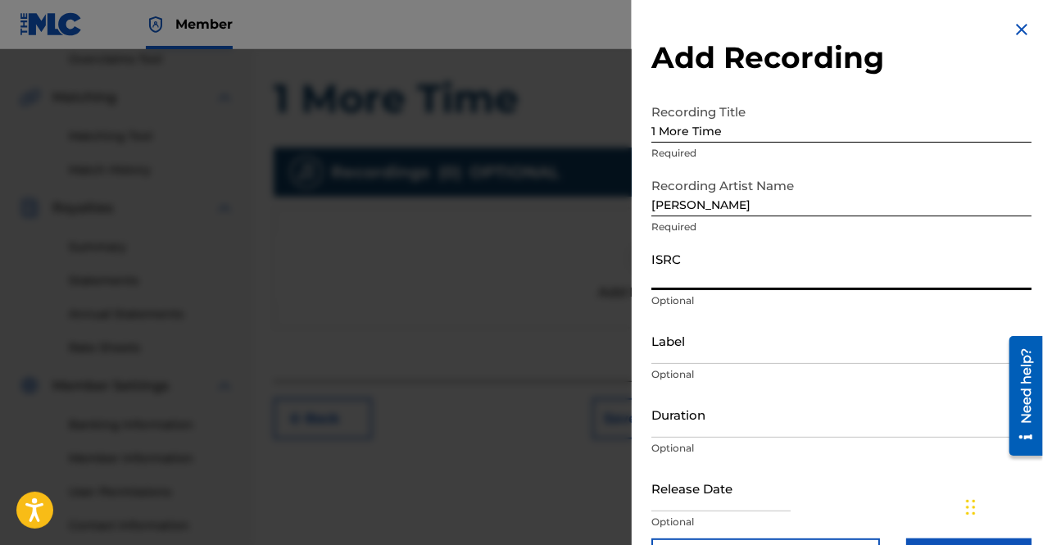
click at [737, 272] on input "ISRC" at bounding box center [842, 266] width 380 height 47
paste input "TCAGR2229969"
type input "TCAGR2229969"
